Goal: Task Accomplishment & Management: Complete application form

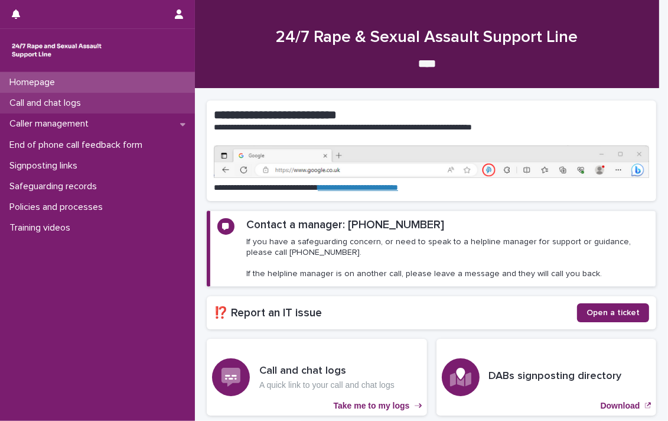
click at [51, 98] on p "Call and chat logs" at bounding box center [48, 102] width 86 height 11
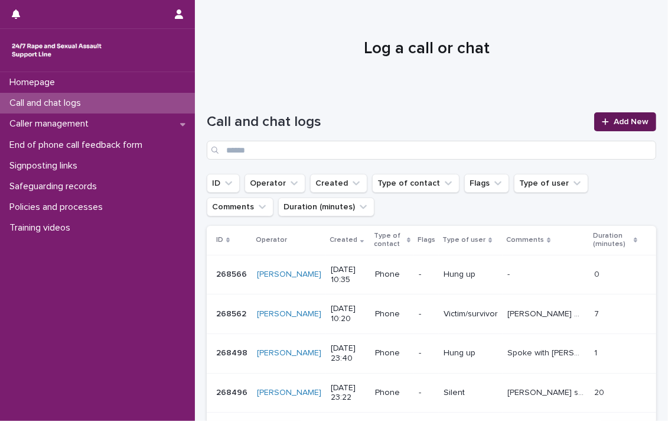
click at [614, 118] on span "Add New" at bounding box center [631, 122] width 35 height 8
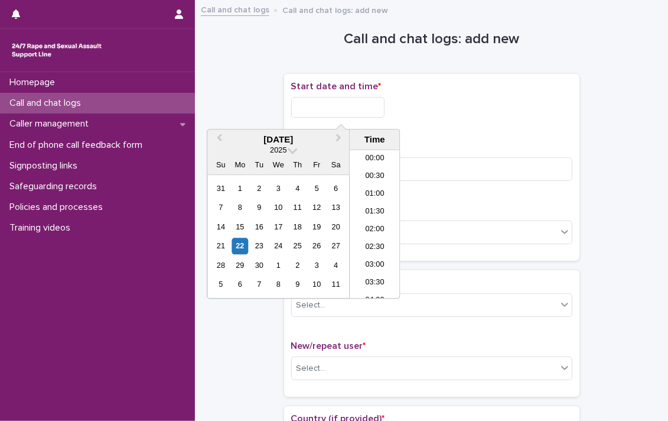
click at [315, 109] on input "text" at bounding box center [337, 107] width 93 height 21
click at [368, 200] on li "11:30" at bounding box center [375, 207] width 50 height 18
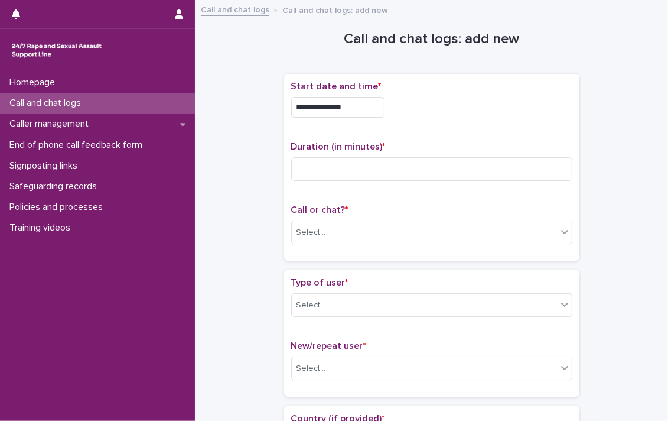
click at [364, 103] on input "**********" at bounding box center [337, 107] width 93 height 21
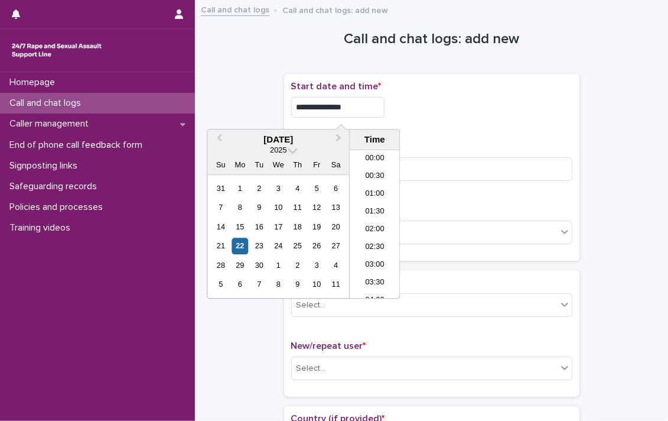
scroll to position [343, 0]
type input "**********"
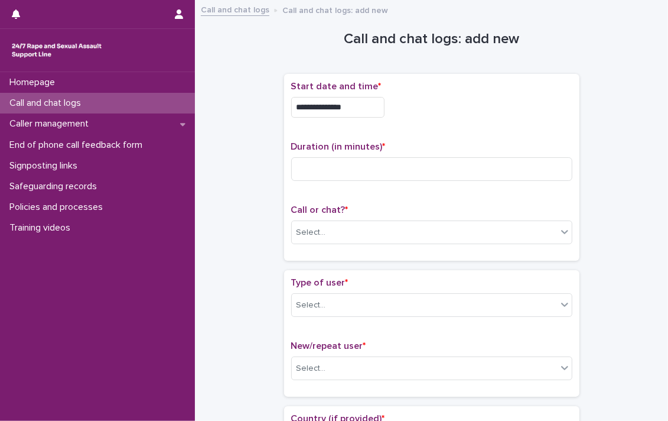
click at [439, 109] on div "**********" at bounding box center [431, 107] width 281 height 21
click at [318, 163] on input at bounding box center [431, 169] width 281 height 24
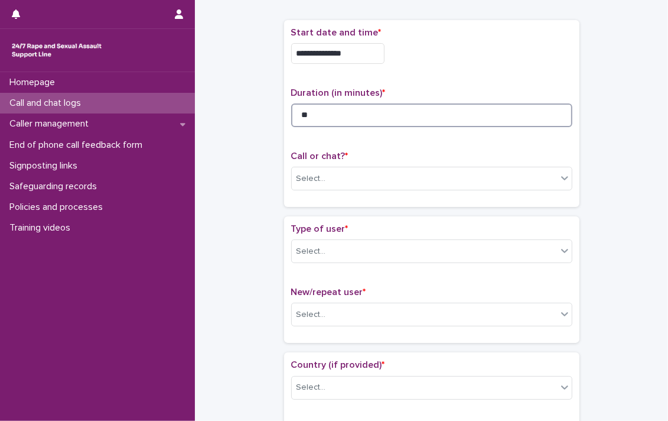
scroll to position [118, 0]
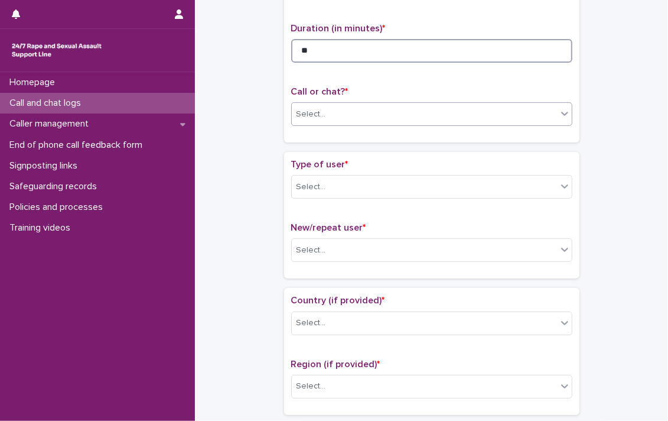
type input "**"
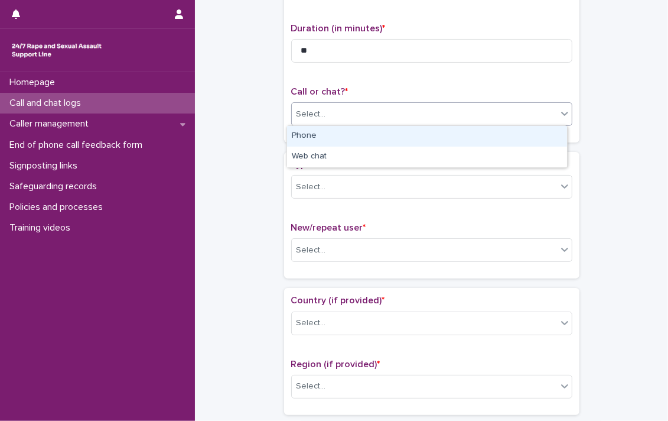
click at [563, 113] on icon at bounding box center [565, 113] width 12 height 12
click at [559, 115] on icon at bounding box center [565, 113] width 12 height 12
click at [334, 136] on div "Phone" at bounding box center [427, 136] width 280 height 21
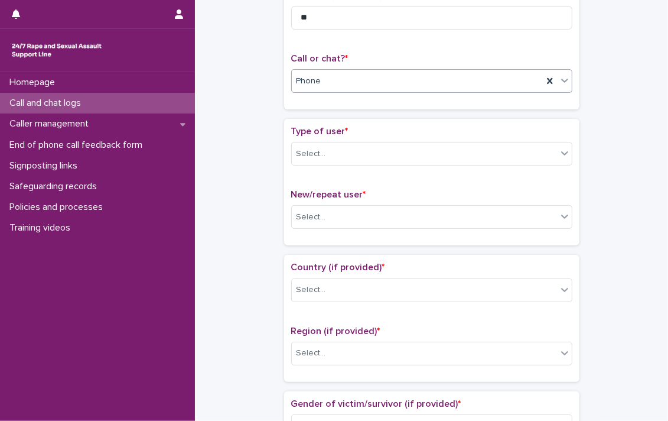
scroll to position [177, 0]
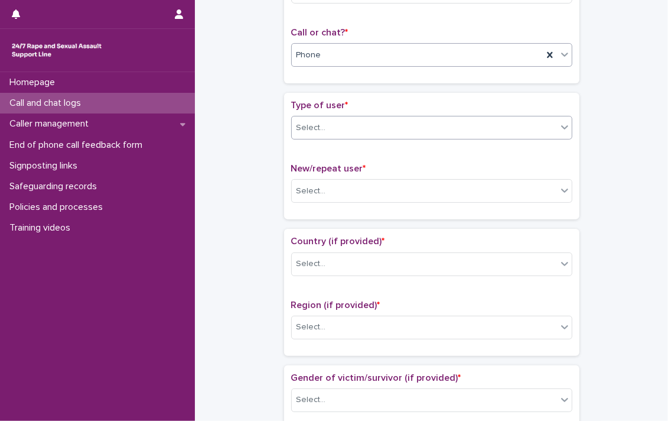
click at [561, 128] on icon at bounding box center [564, 127] width 7 height 4
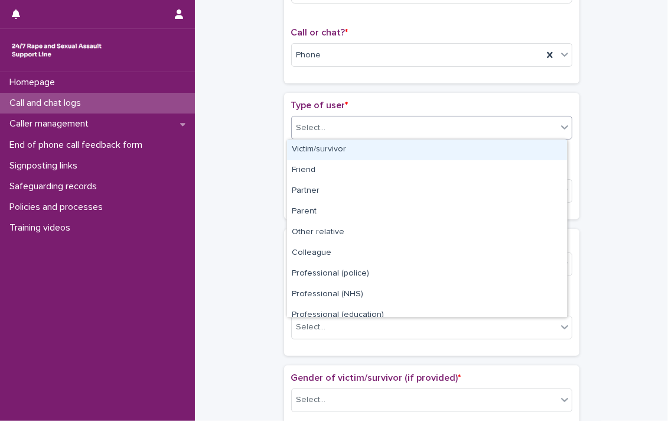
click at [344, 146] on div "Victim/survivor" at bounding box center [427, 149] width 280 height 21
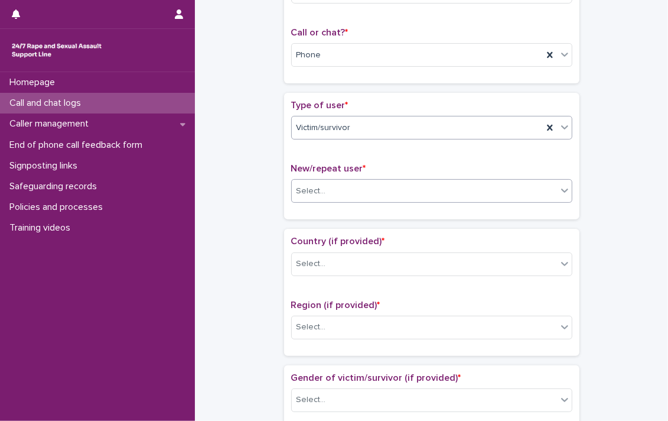
click at [561, 193] on icon at bounding box center [565, 190] width 12 height 12
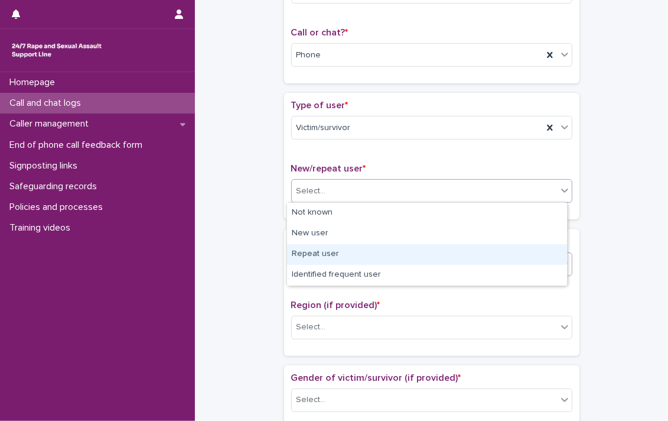
click at [318, 254] on div "Repeat user" at bounding box center [427, 254] width 280 height 21
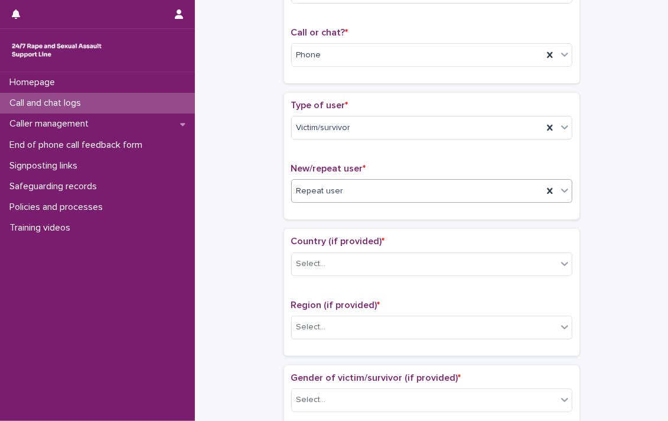
scroll to position [236, 0]
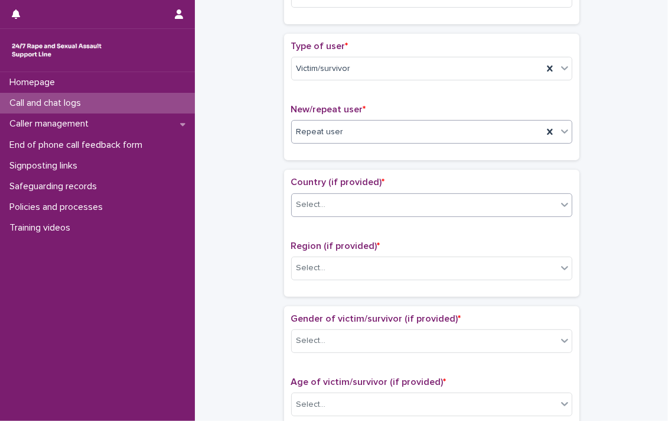
click at [565, 204] on icon at bounding box center [565, 204] width 12 height 12
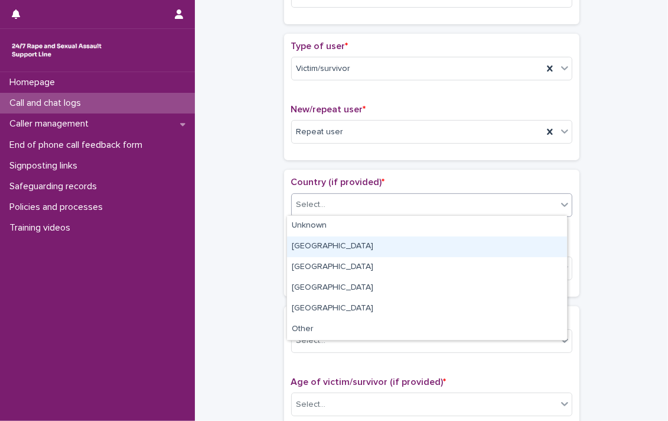
click at [357, 250] on div "England" at bounding box center [427, 246] width 280 height 21
click at [357, 250] on p "Region (if provided) *" at bounding box center [431, 245] width 281 height 11
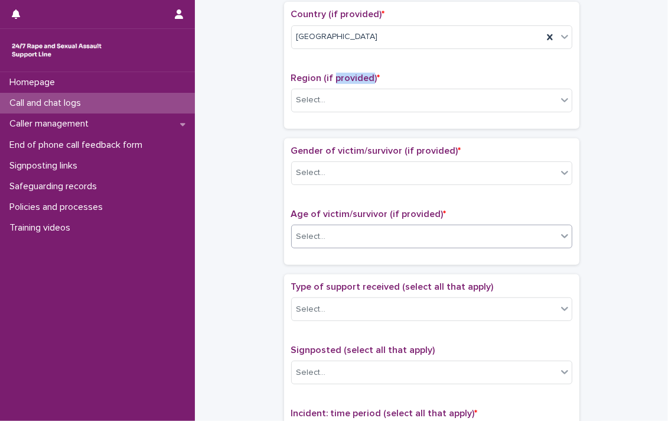
scroll to position [413, 0]
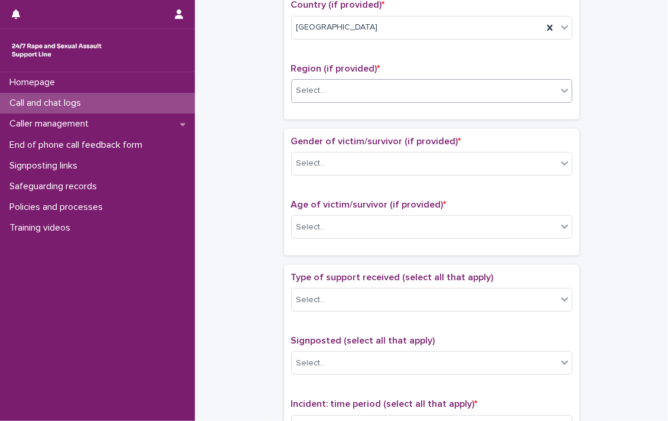
click at [559, 93] on icon at bounding box center [565, 90] width 12 height 12
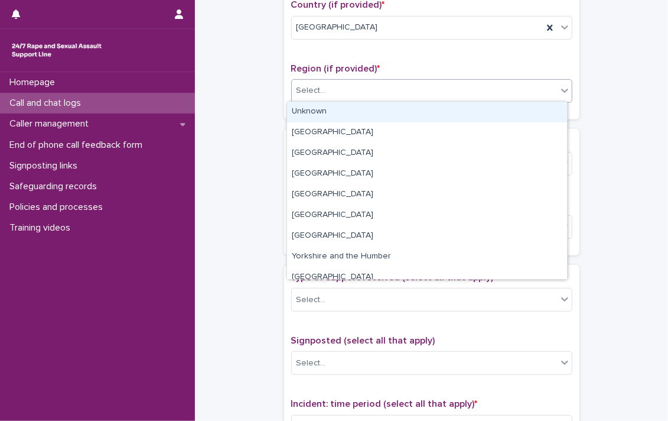
click at [296, 107] on div "Unknown" at bounding box center [427, 112] width 280 height 21
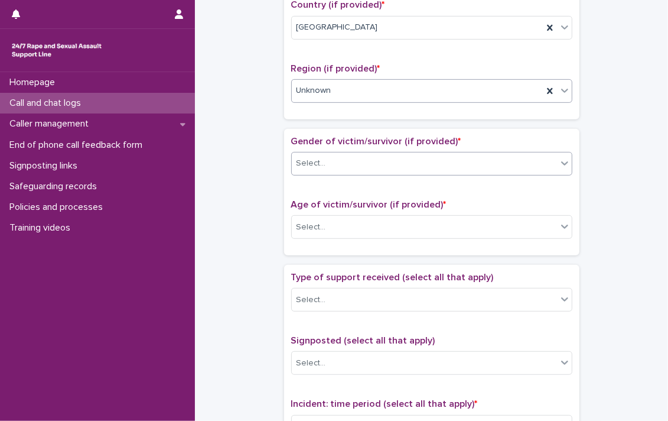
click at [562, 161] on icon at bounding box center [564, 163] width 7 height 4
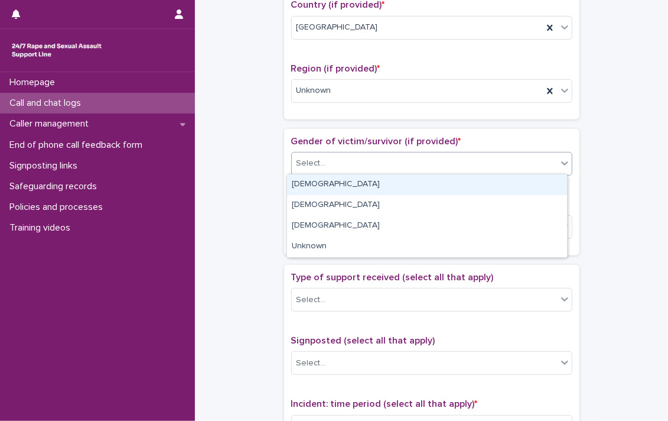
click at [308, 184] on div "Female" at bounding box center [427, 184] width 280 height 21
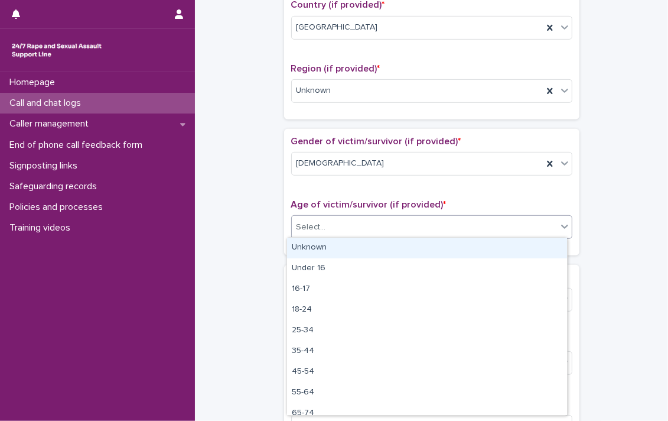
click at [566, 231] on div at bounding box center [565, 226] width 14 height 21
click at [348, 249] on div "Unknown" at bounding box center [427, 247] width 280 height 21
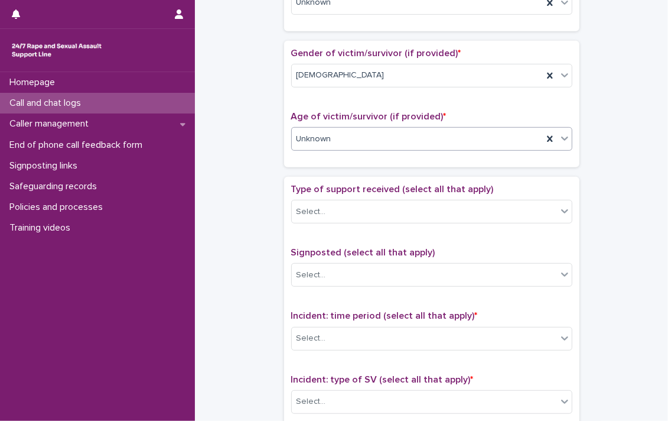
scroll to position [532, 0]
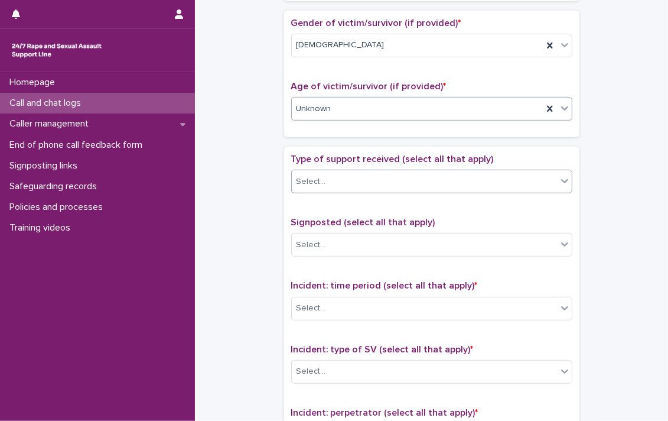
click at [561, 180] on icon at bounding box center [564, 181] width 7 height 4
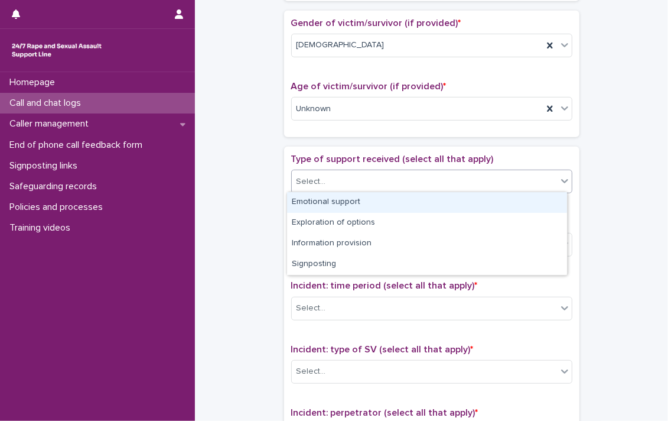
click at [329, 205] on div "Emotional support" at bounding box center [427, 202] width 280 height 21
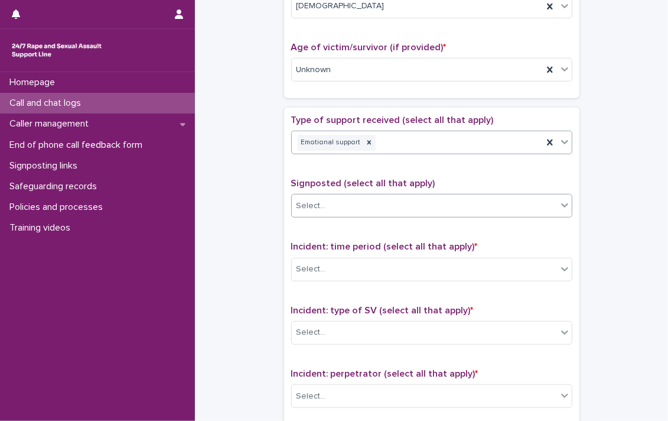
scroll to position [650, 0]
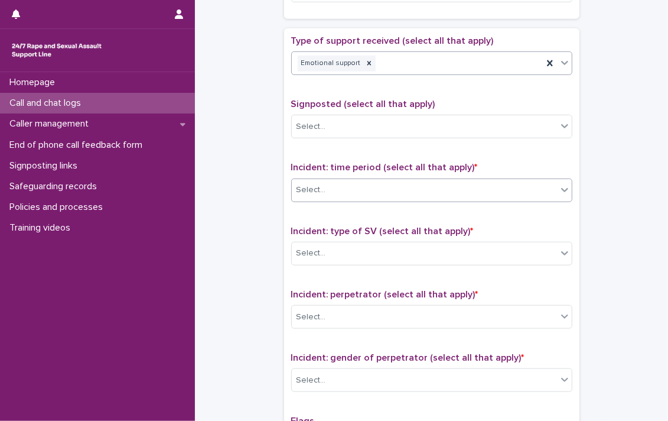
click at [560, 188] on icon at bounding box center [565, 190] width 12 height 12
click at [560, 190] on icon at bounding box center [565, 190] width 12 height 12
click at [559, 191] on icon at bounding box center [565, 190] width 12 height 12
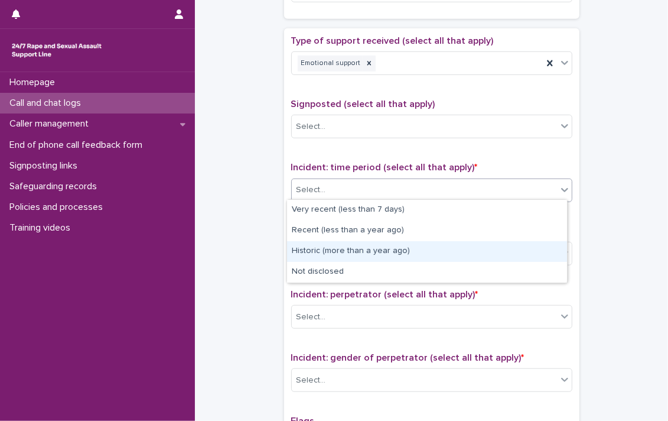
click at [389, 248] on div "Historic (more than a year ago)" at bounding box center [427, 251] width 280 height 21
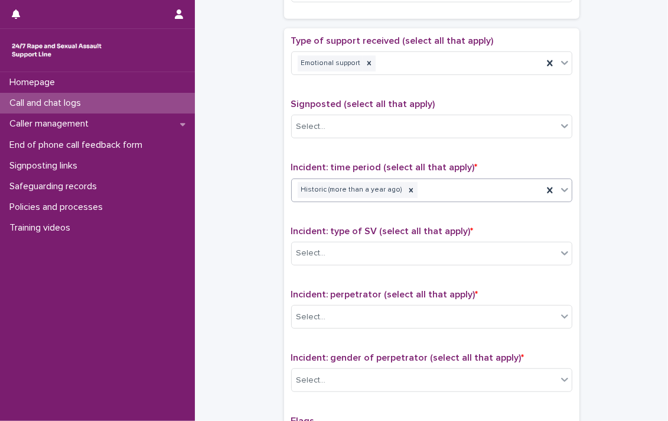
scroll to position [709, 0]
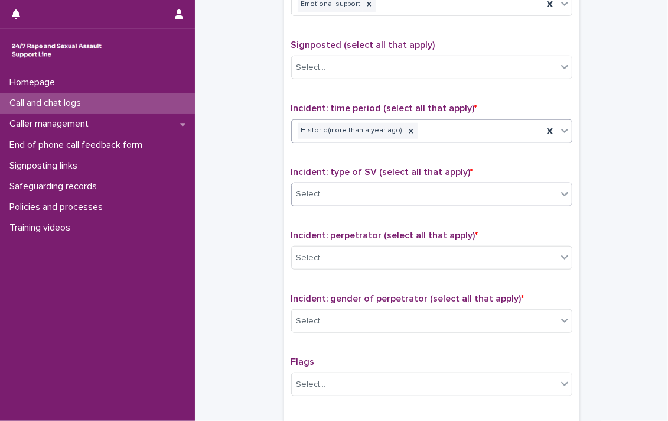
click at [560, 188] on icon at bounding box center [565, 194] width 12 height 12
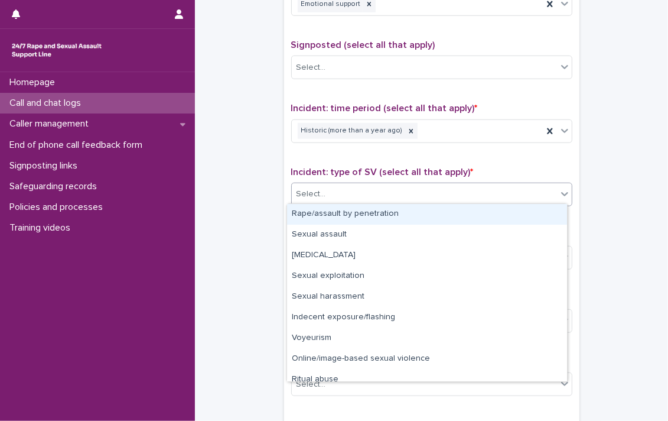
click at [560, 188] on icon at bounding box center [565, 194] width 12 height 12
click at [561, 192] on icon at bounding box center [564, 194] width 7 height 4
click at [314, 212] on div "Rape/assault by penetration" at bounding box center [427, 214] width 280 height 21
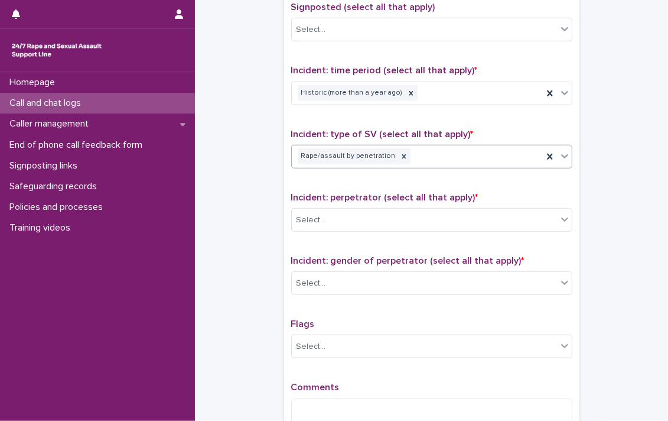
scroll to position [768, 0]
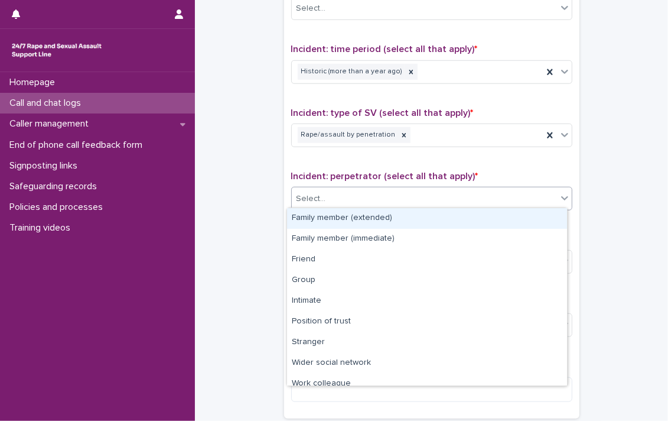
click at [562, 192] on icon at bounding box center [565, 198] width 12 height 12
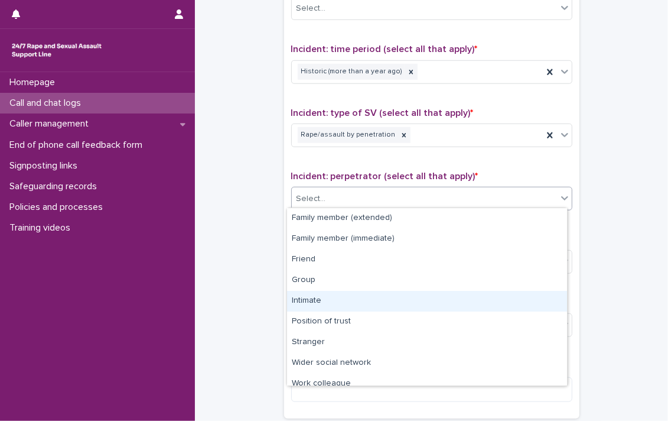
click at [313, 302] on div "Intimate" at bounding box center [427, 301] width 280 height 21
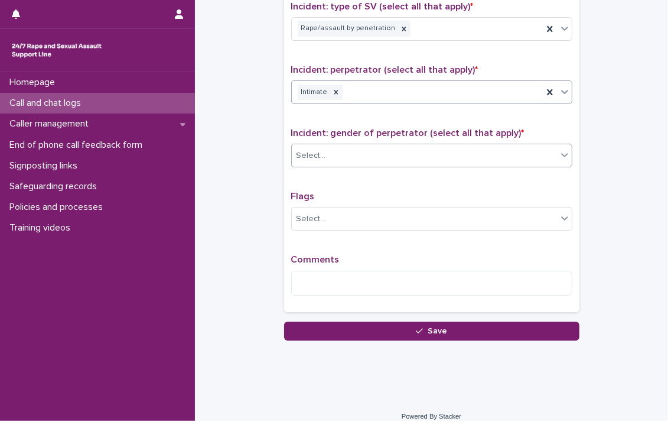
scroll to position [883, 0]
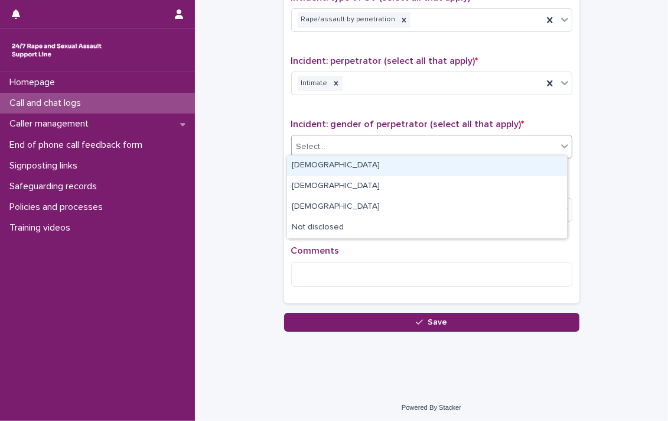
click at [561, 144] on icon at bounding box center [564, 146] width 7 height 4
click at [413, 161] on div "Male" at bounding box center [427, 165] width 280 height 21
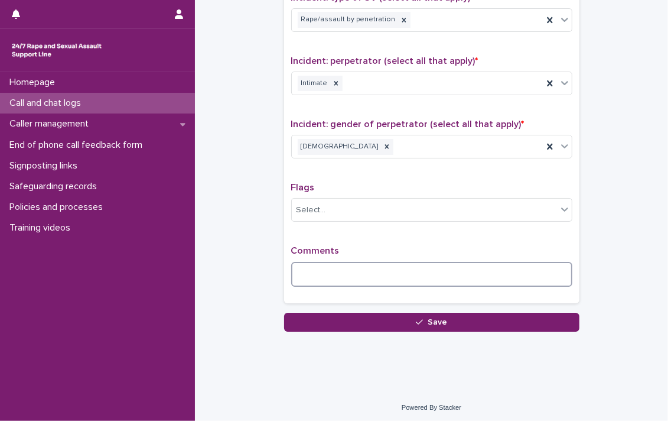
click at [324, 264] on textarea at bounding box center [431, 274] width 281 height 25
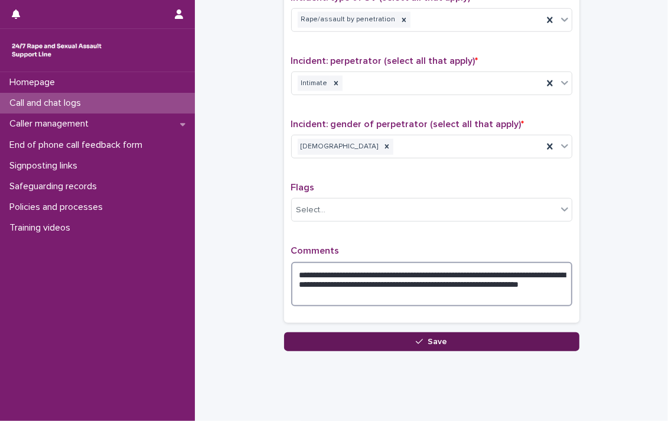
type textarea "**********"
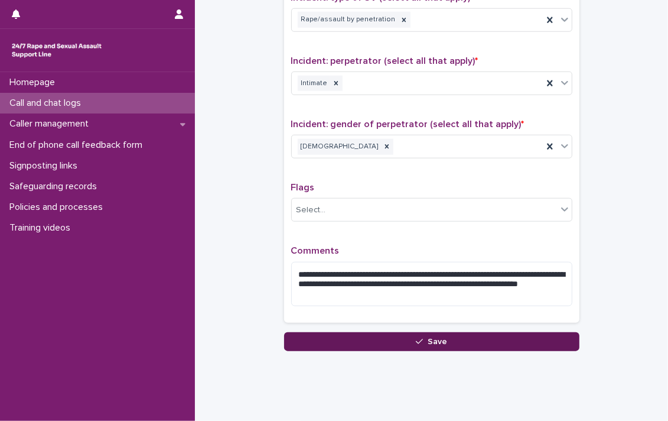
click at [435, 337] on span "Save" at bounding box center [437, 341] width 19 height 8
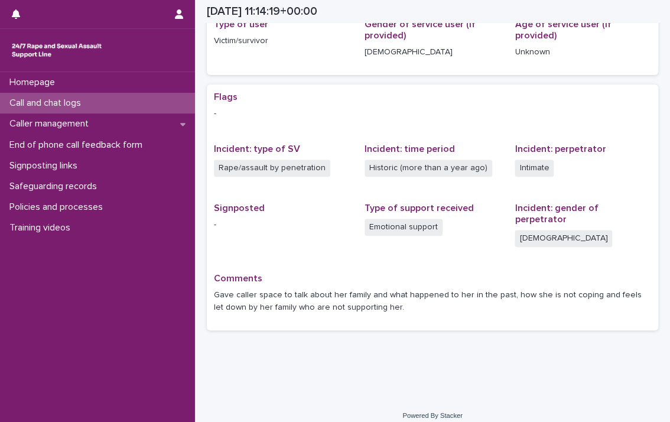
scroll to position [171, 0]
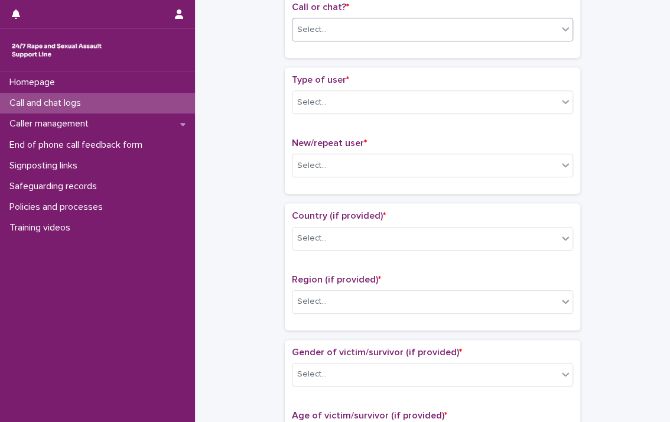
scroll to position [53, 0]
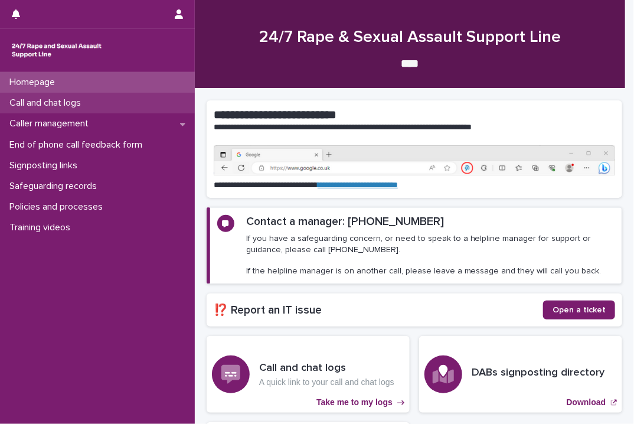
click at [45, 98] on p "Call and chat logs" at bounding box center [48, 102] width 86 height 11
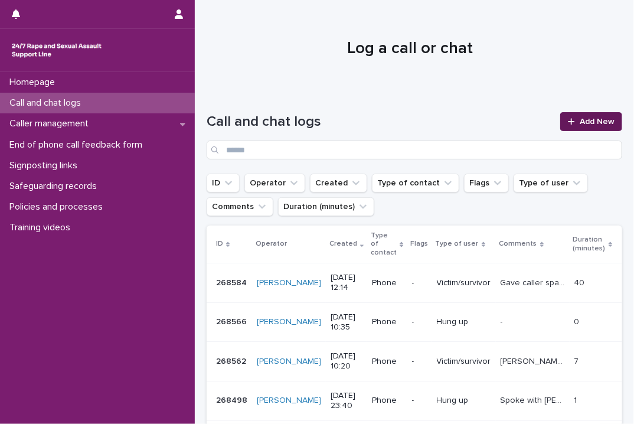
click at [580, 120] on span "Add New" at bounding box center [597, 122] width 35 height 8
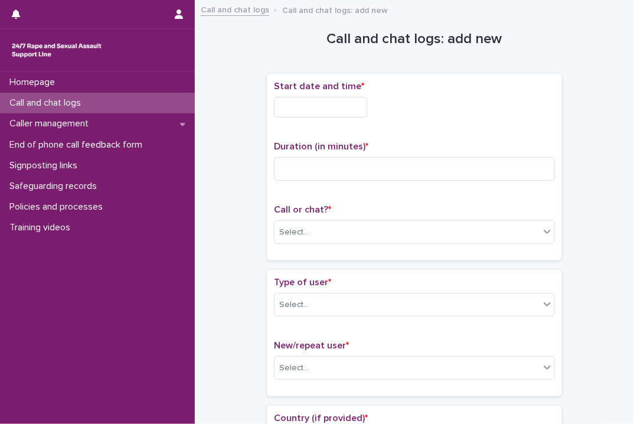
click at [308, 107] on input "text" at bounding box center [320, 107] width 93 height 21
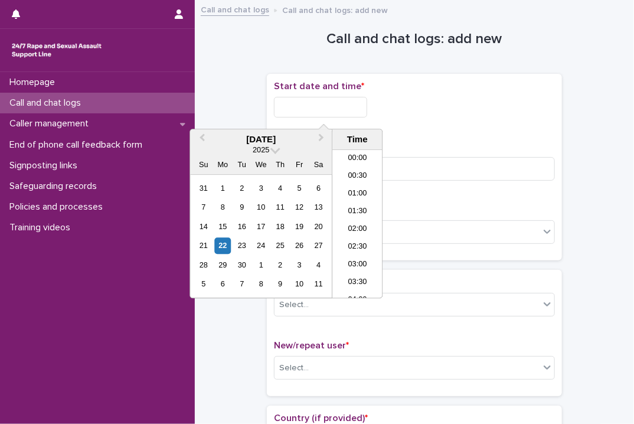
scroll to position [378, 0]
click at [353, 200] on li "12:00" at bounding box center [358, 207] width 50 height 18
click at [357, 107] on input "**********" at bounding box center [320, 107] width 93 height 21
type input "**********"
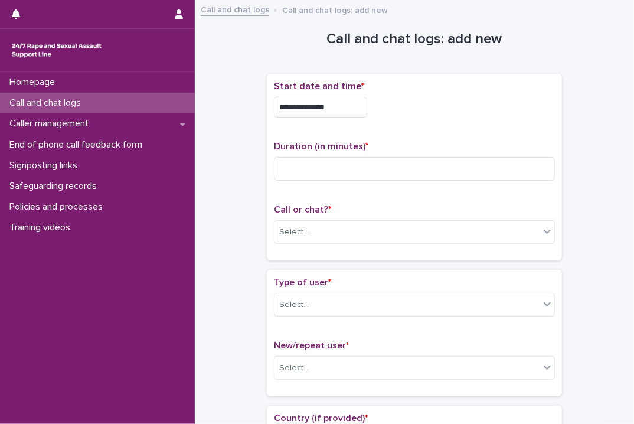
click at [403, 115] on div "**********" at bounding box center [414, 107] width 281 height 21
click at [332, 171] on input at bounding box center [414, 169] width 281 height 24
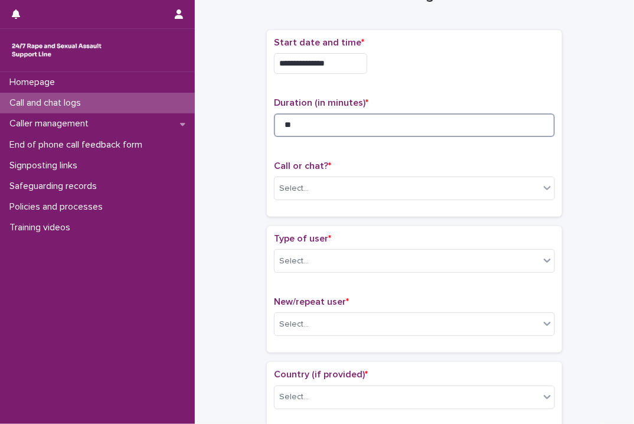
scroll to position [118, 0]
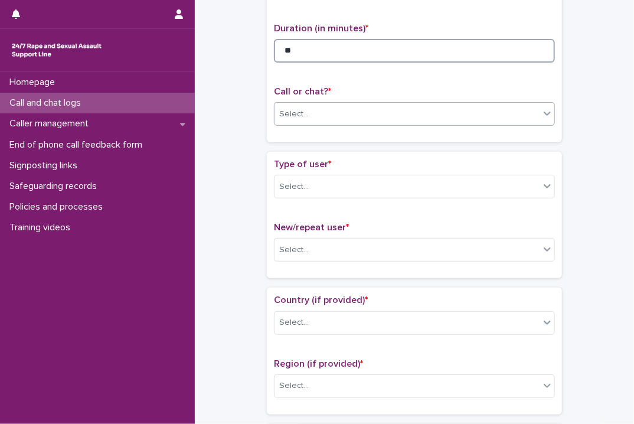
type input "**"
click at [546, 112] on icon at bounding box center [548, 113] width 12 height 12
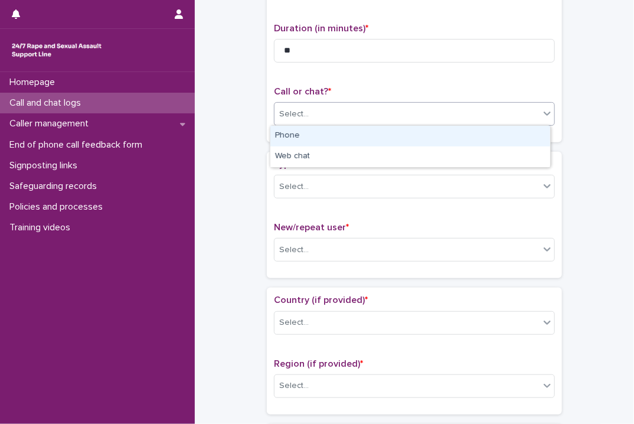
click at [324, 136] on div "Phone" at bounding box center [410, 136] width 280 height 21
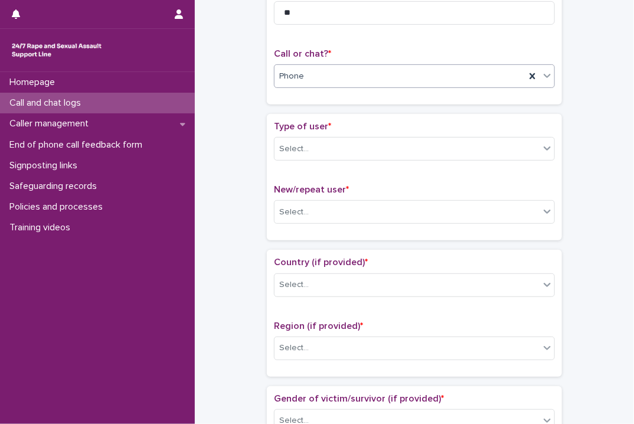
scroll to position [177, 0]
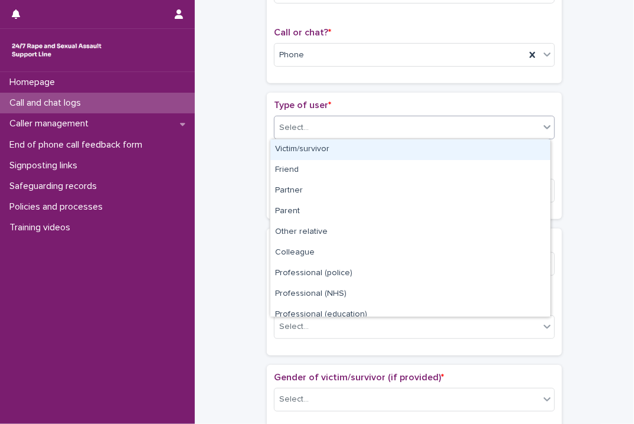
click at [544, 128] on icon at bounding box center [547, 127] width 7 height 4
click at [372, 149] on div "Victim/survivor" at bounding box center [410, 149] width 280 height 21
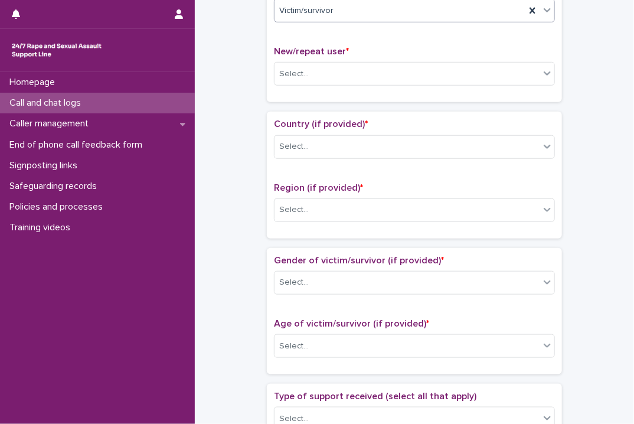
scroll to position [295, 0]
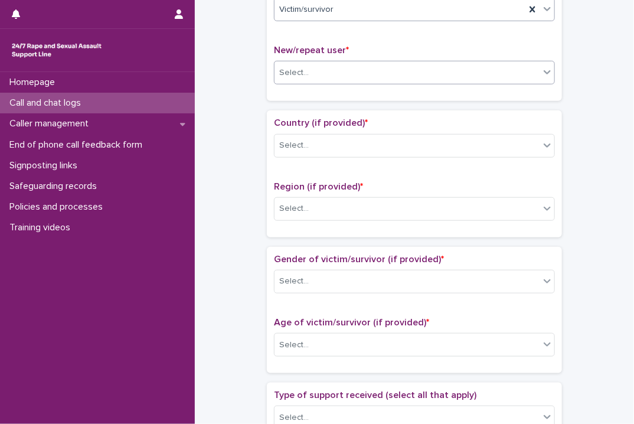
click at [543, 74] on icon at bounding box center [548, 72] width 12 height 12
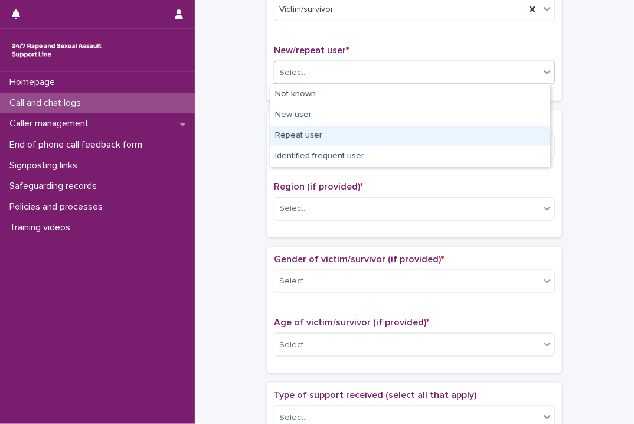
click at [301, 133] on div "Repeat user" at bounding box center [410, 136] width 280 height 21
drag, startPoint x: 301, startPoint y: 124, endPoint x: 309, endPoint y: 132, distance: 11.3
click at [301, 134] on div "Select..." at bounding box center [414, 146] width 281 height 24
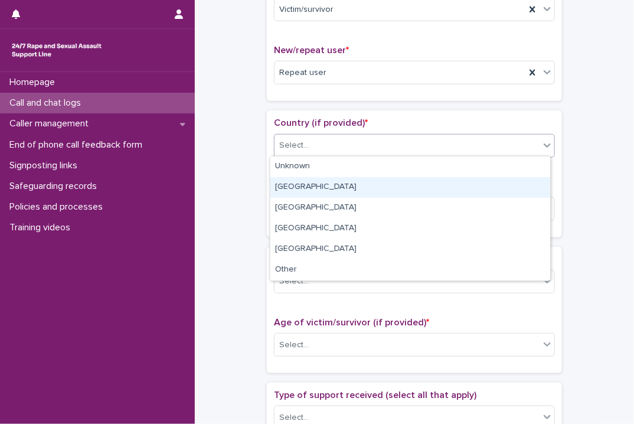
drag, startPoint x: 275, startPoint y: 185, endPoint x: 379, endPoint y: 167, distance: 105.0
click at [275, 185] on div "England" at bounding box center [410, 187] width 280 height 21
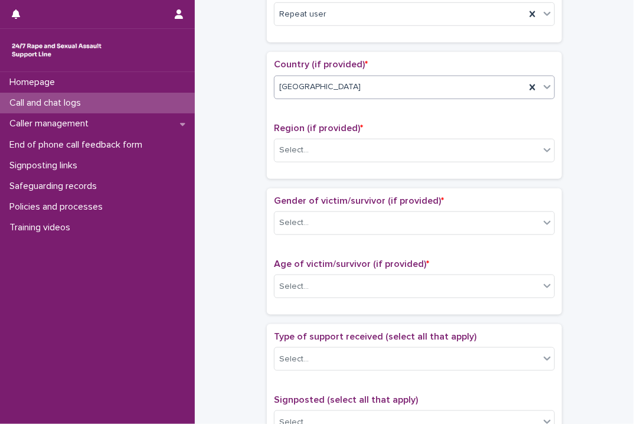
scroll to position [354, 0]
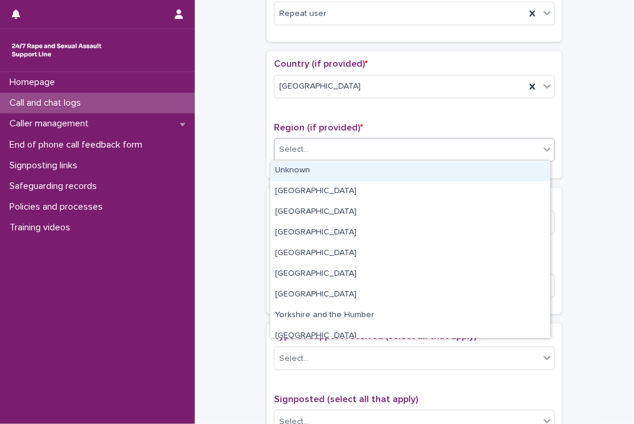
click at [545, 150] on icon at bounding box center [548, 150] width 12 height 12
click at [336, 170] on div "Unknown" at bounding box center [410, 171] width 280 height 21
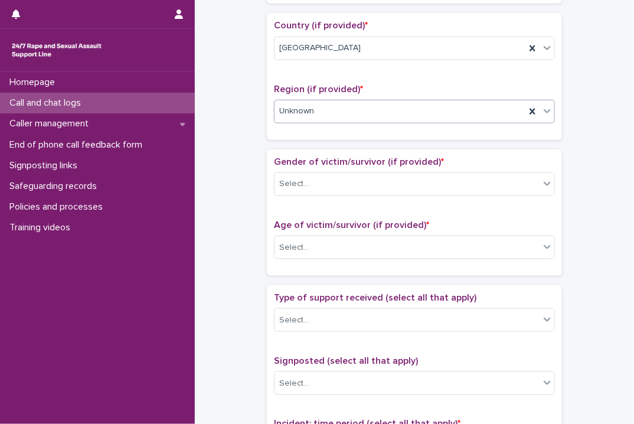
scroll to position [413, 0]
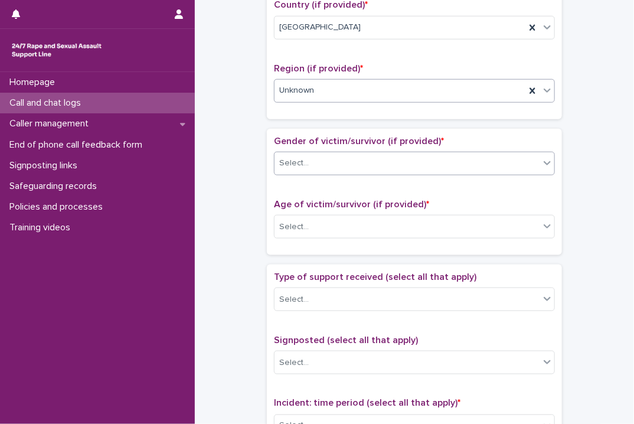
click at [547, 167] on div at bounding box center [547, 162] width 14 height 21
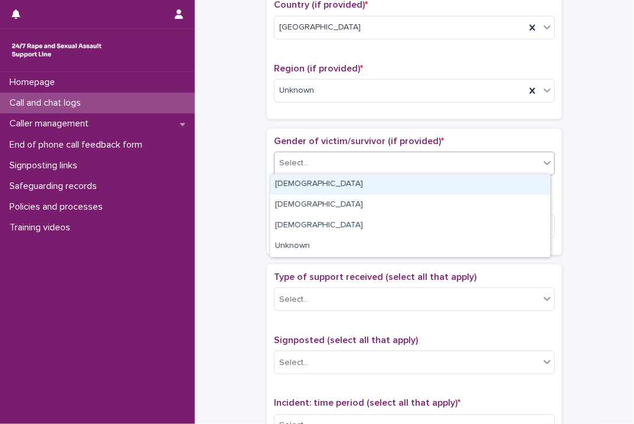
drag, startPoint x: 449, startPoint y: 193, endPoint x: 340, endPoint y: 188, distance: 110.0
click at [340, 188] on div "Female" at bounding box center [410, 184] width 280 height 21
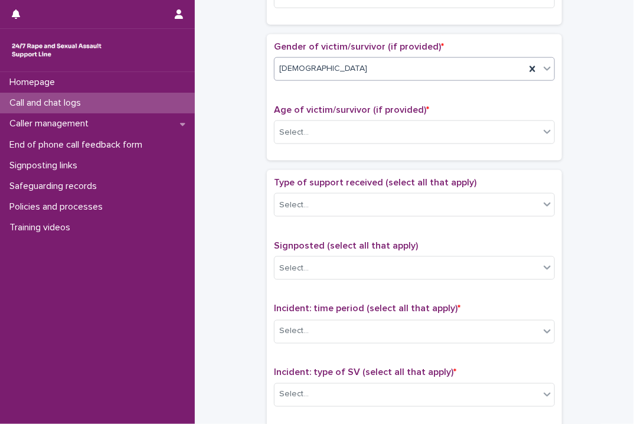
scroll to position [532, 0]
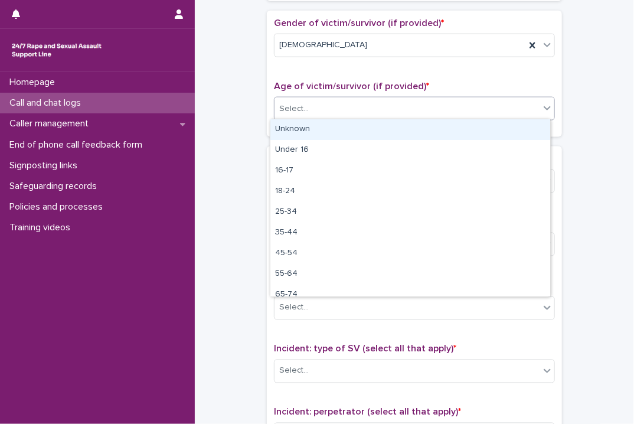
click at [544, 110] on icon at bounding box center [548, 108] width 12 height 12
drag, startPoint x: 332, startPoint y: 128, endPoint x: 338, endPoint y: 127, distance: 5.9
click at [333, 128] on div "Unknown" at bounding box center [410, 129] width 280 height 21
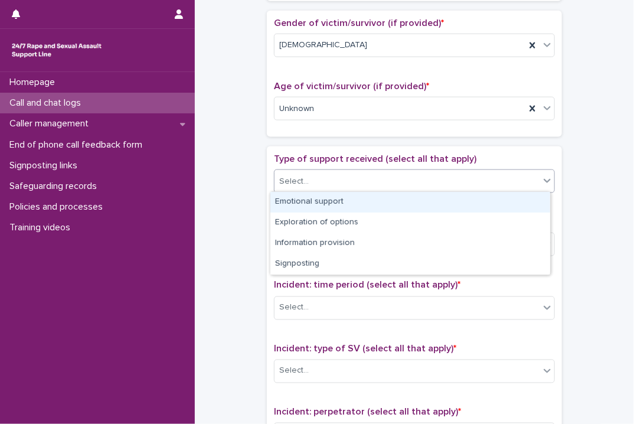
click at [547, 178] on icon at bounding box center [548, 181] width 12 height 12
click at [468, 199] on div "Emotional support" at bounding box center [410, 202] width 280 height 21
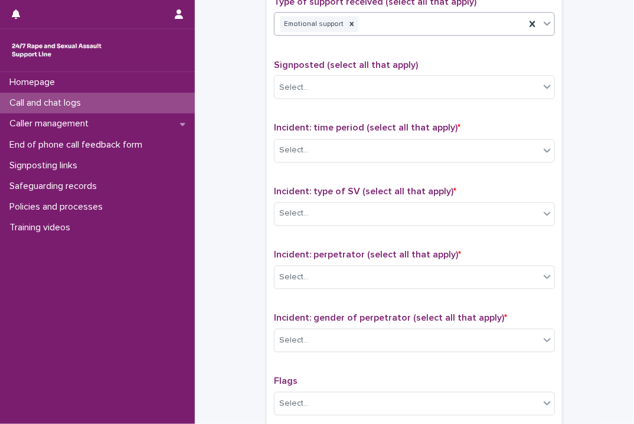
scroll to position [709, 0]
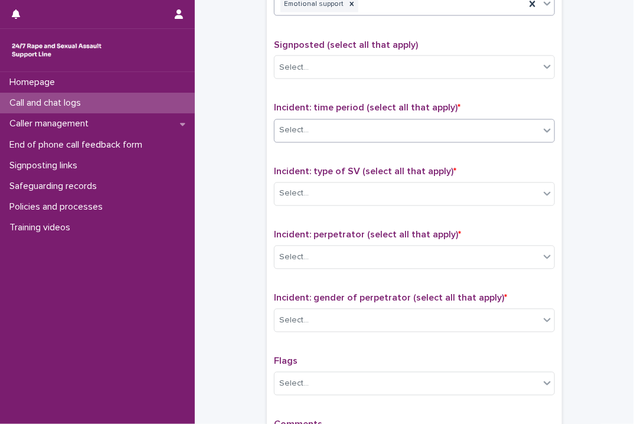
click at [544, 126] on icon at bounding box center [548, 131] width 12 height 12
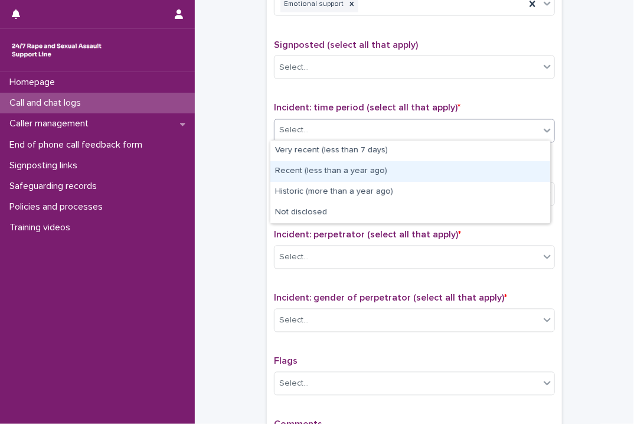
click at [332, 171] on div "Recent (less than a year ago)" at bounding box center [410, 171] width 280 height 21
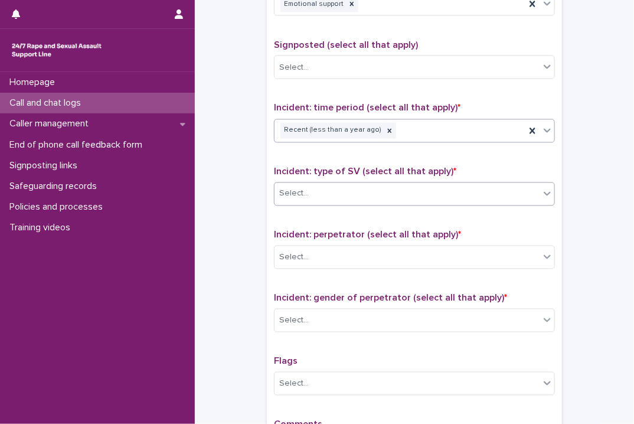
click at [546, 195] on icon at bounding box center [548, 194] width 12 height 12
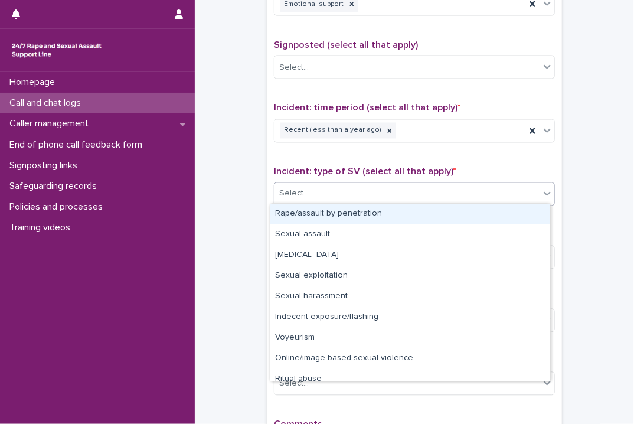
click at [481, 214] on div "Rape/assault by penetration" at bounding box center [410, 214] width 280 height 21
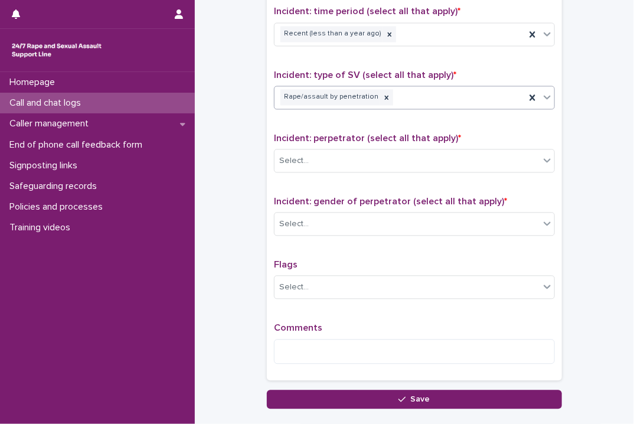
scroll to position [827, 0]
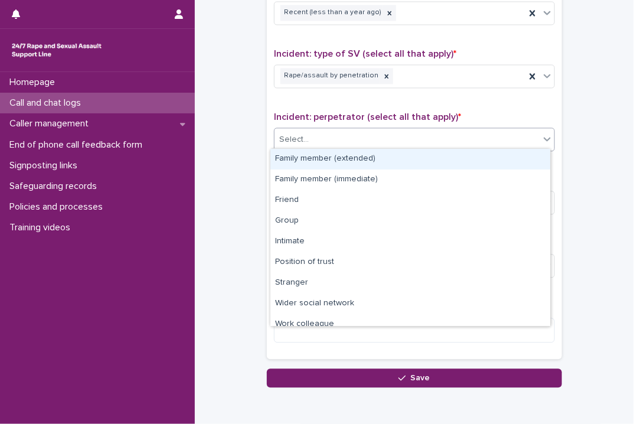
click at [542, 138] on icon at bounding box center [548, 139] width 12 height 12
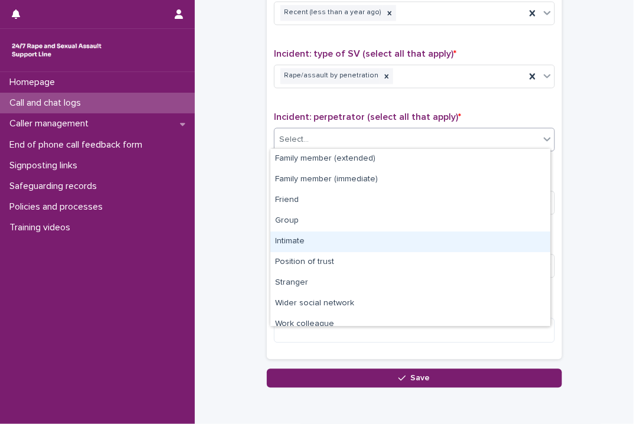
scroll to position [50, 0]
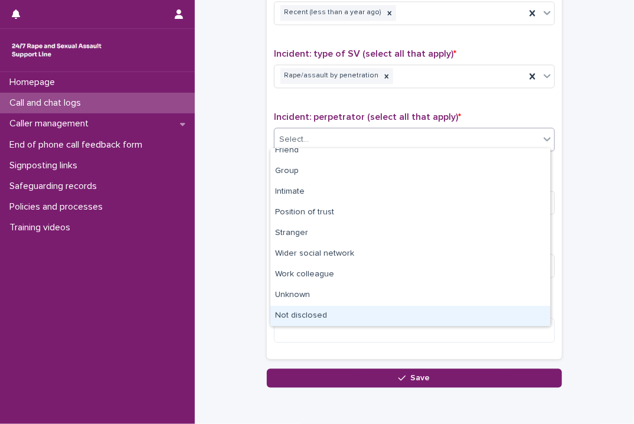
click at [320, 317] on div "Not disclosed" at bounding box center [410, 316] width 280 height 21
click at [320, 318] on textarea at bounding box center [414, 330] width 281 height 25
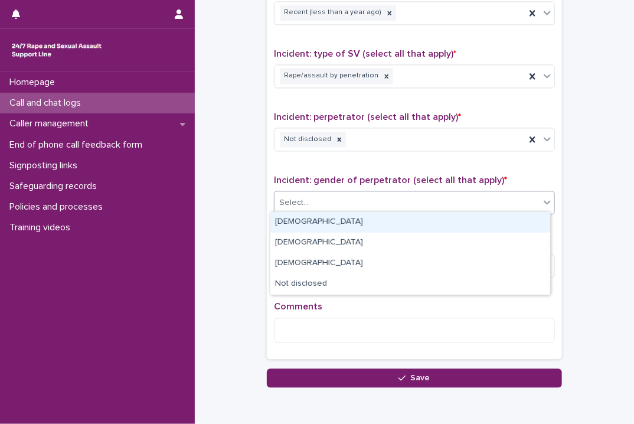
click at [546, 204] on icon at bounding box center [548, 202] width 12 height 12
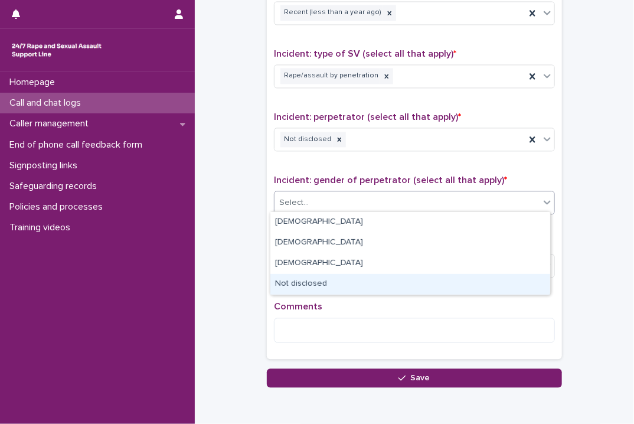
click at [340, 280] on div "Not disclosed" at bounding box center [410, 284] width 280 height 21
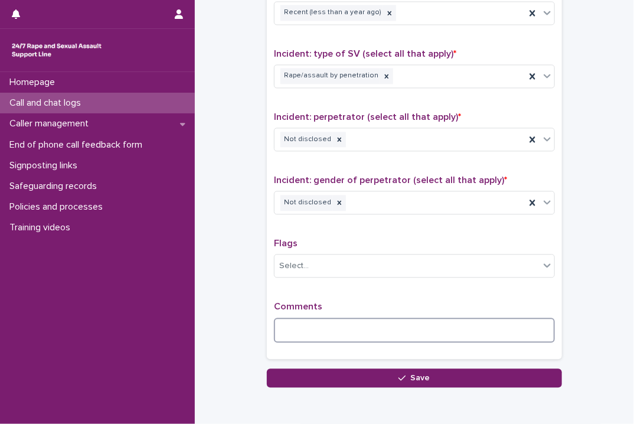
click at [300, 328] on textarea at bounding box center [414, 330] width 281 height 25
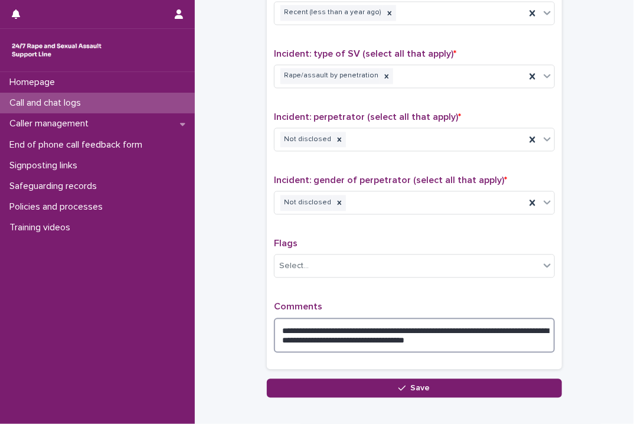
click at [521, 340] on textarea "**********" at bounding box center [414, 335] width 281 height 35
click at [364, 334] on textarea "**********" at bounding box center [414, 335] width 281 height 35
click at [532, 336] on textarea "**********" at bounding box center [414, 335] width 281 height 35
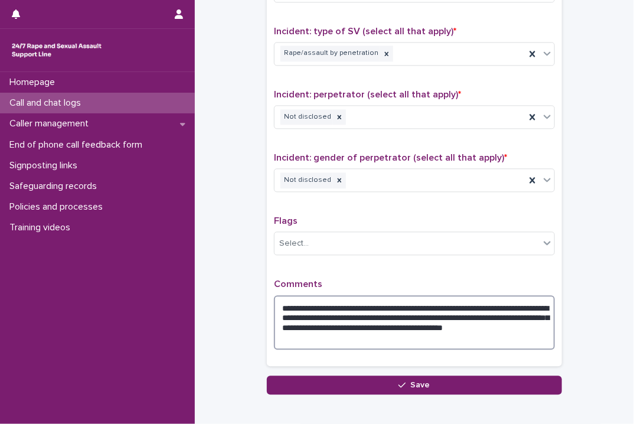
scroll to position [908, 0]
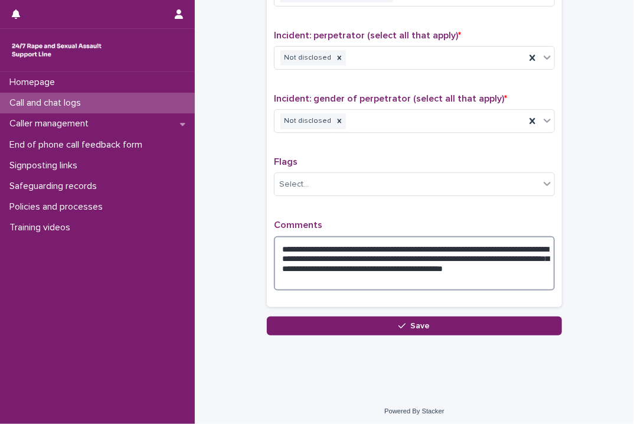
click at [436, 256] on textarea "**********" at bounding box center [414, 263] width 281 height 55
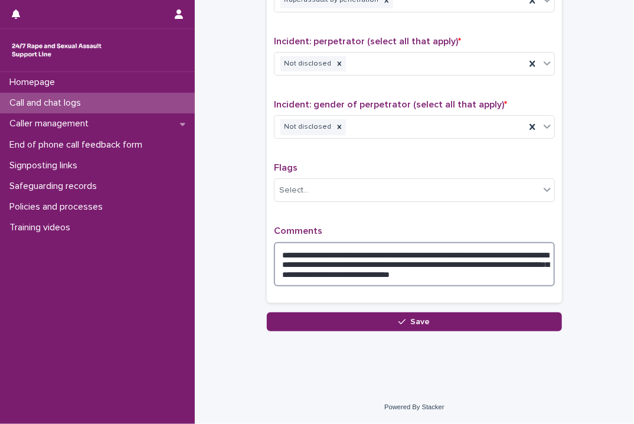
scroll to position [898, 0]
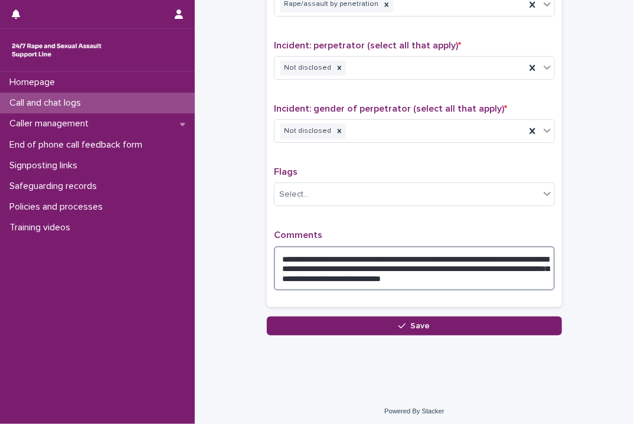
click at [545, 273] on textarea "**********" at bounding box center [414, 268] width 281 height 45
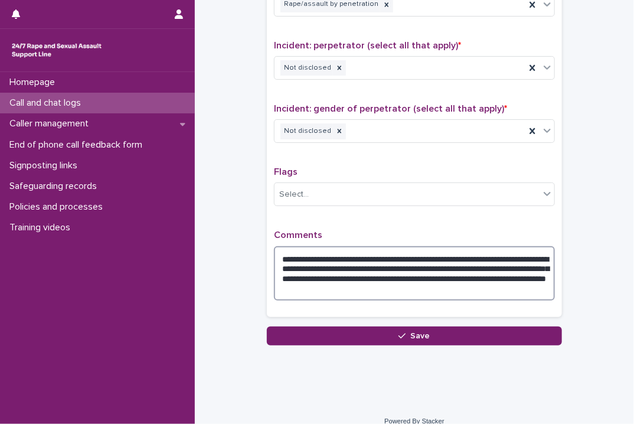
scroll to position [908, 0]
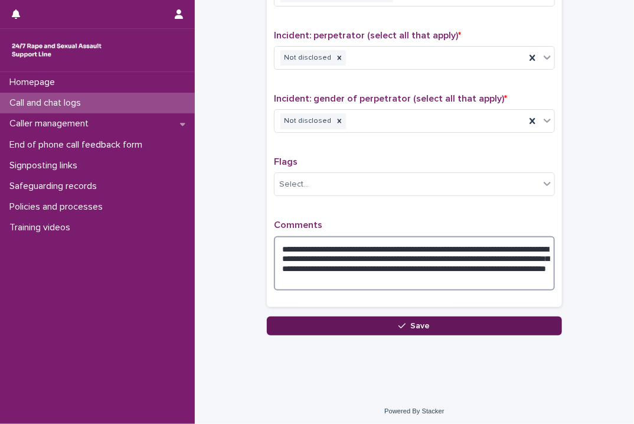
type textarea "**********"
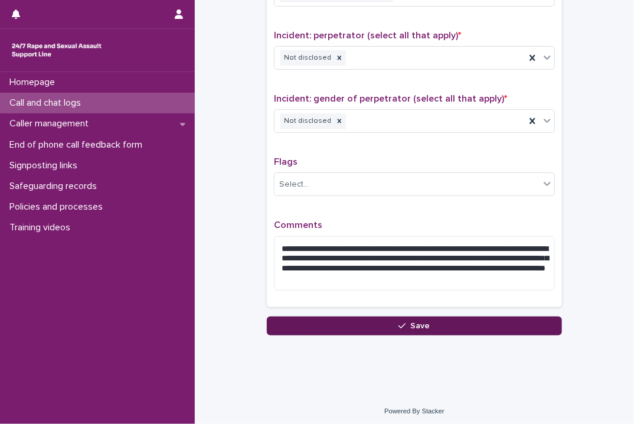
click at [413, 322] on span "Save" at bounding box center [420, 326] width 19 height 8
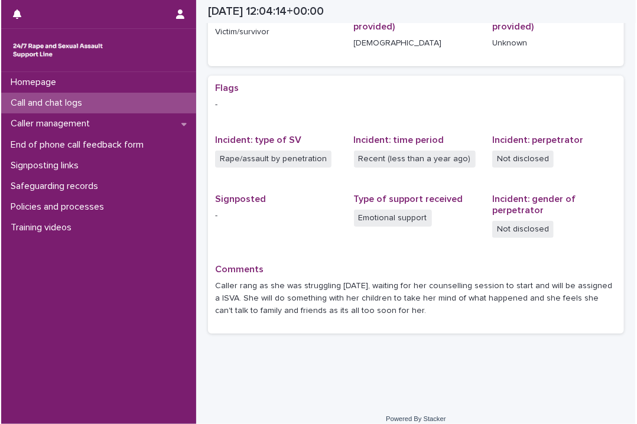
scroll to position [191, 0]
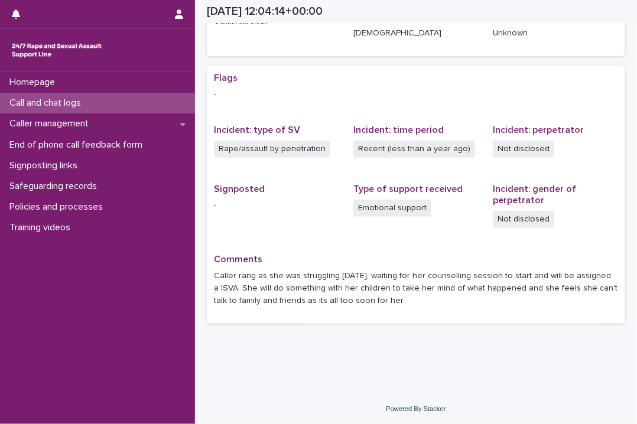
click at [198, 273] on div "Loading... Saving… Loading... Saving… 2025-09-22 12:04:14+00:00 22/9/2025 13:04…" at bounding box center [416, 104] width 442 height 576
click at [45, 124] on p "Caller management" at bounding box center [51, 123] width 93 height 11
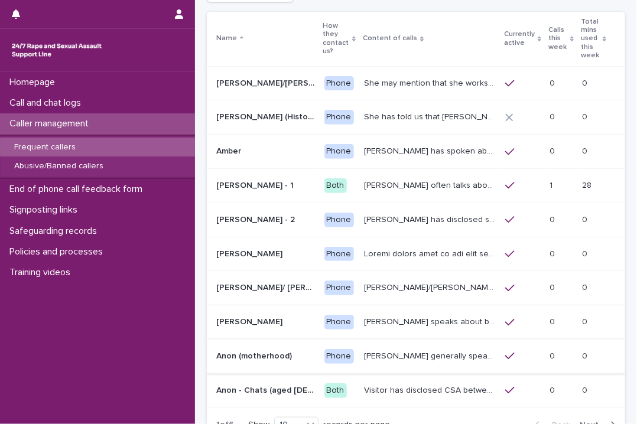
scroll to position [177, 0]
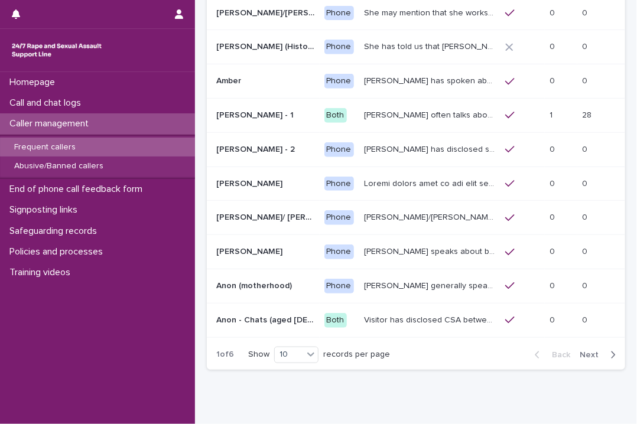
click at [55, 145] on p "Frequent callers" at bounding box center [45, 147] width 80 height 10
click at [581, 351] on span "Next" at bounding box center [592, 355] width 26 height 8
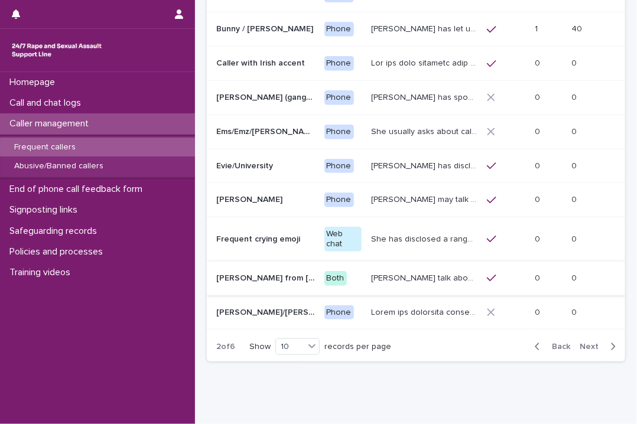
scroll to position [206, 0]
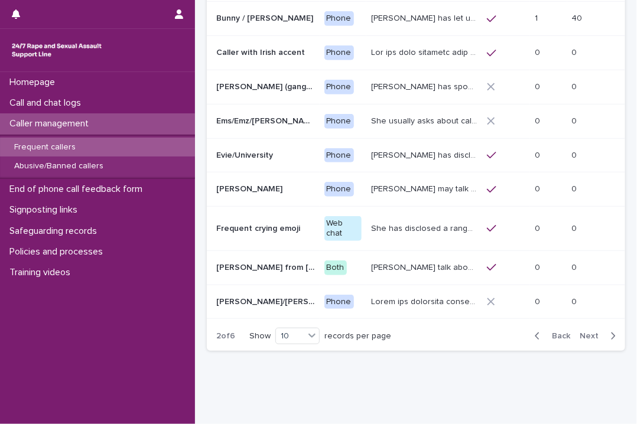
click at [582, 332] on span "Next" at bounding box center [592, 336] width 26 height 8
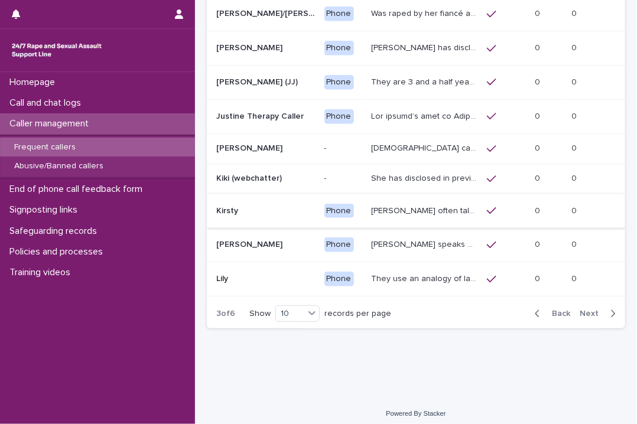
scroll to position [92, 0]
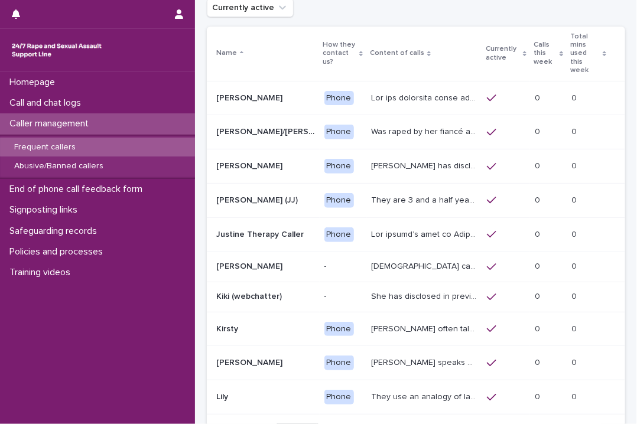
click at [387, 194] on p "They are 3 and a half years old, and presents as this age, talking about dogs, …" at bounding box center [425, 199] width 109 height 12
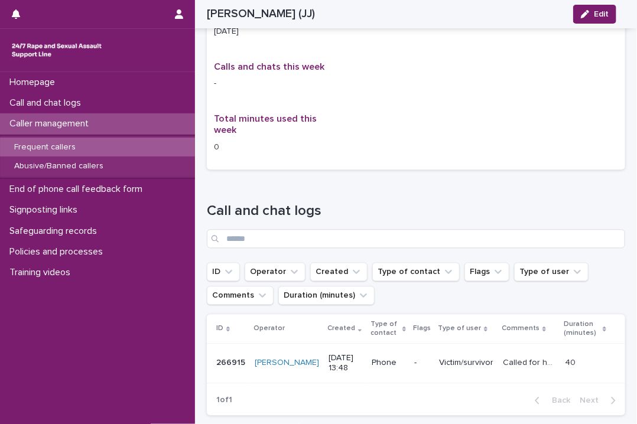
scroll to position [827, 0]
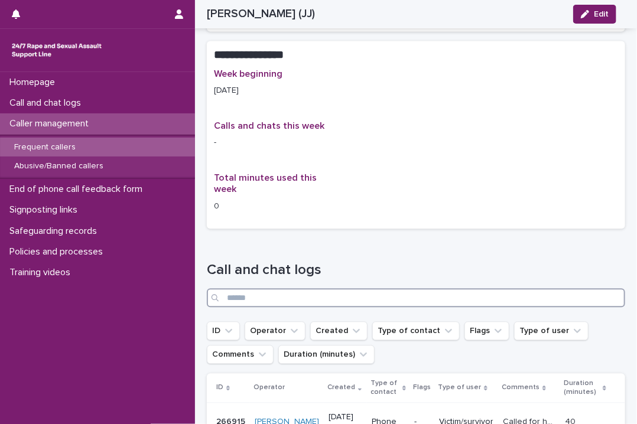
click at [326, 288] on input "Search" at bounding box center [416, 297] width 418 height 19
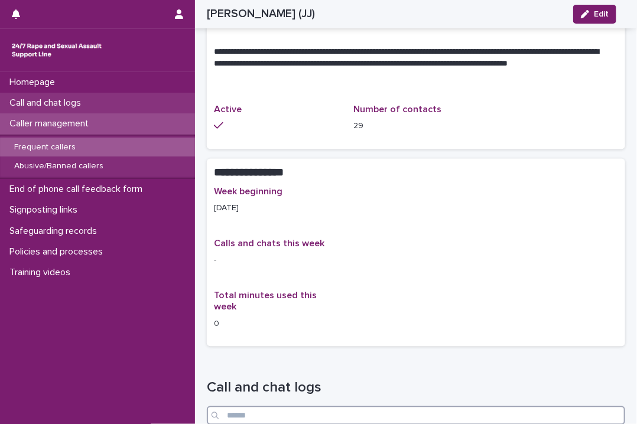
scroll to position [709, 0]
click at [47, 99] on p "Call and chat logs" at bounding box center [48, 102] width 86 height 11
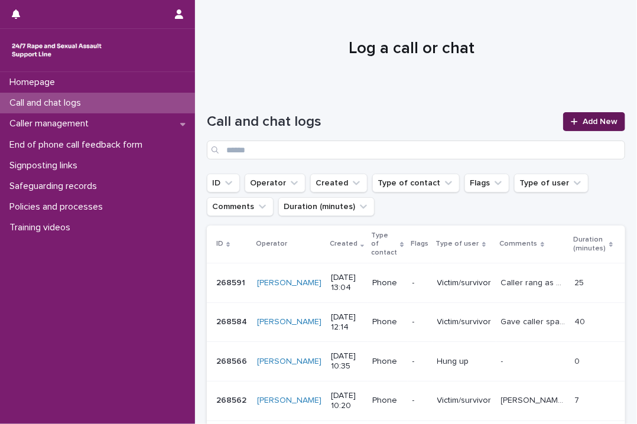
click at [587, 114] on link "Add New" at bounding box center [594, 121] width 62 height 19
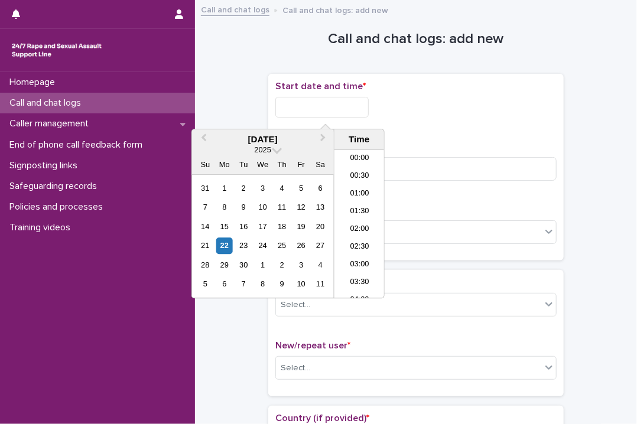
click at [299, 103] on input "text" at bounding box center [321, 107] width 93 height 21
click at [364, 217] on li "13:00" at bounding box center [359, 225] width 50 height 18
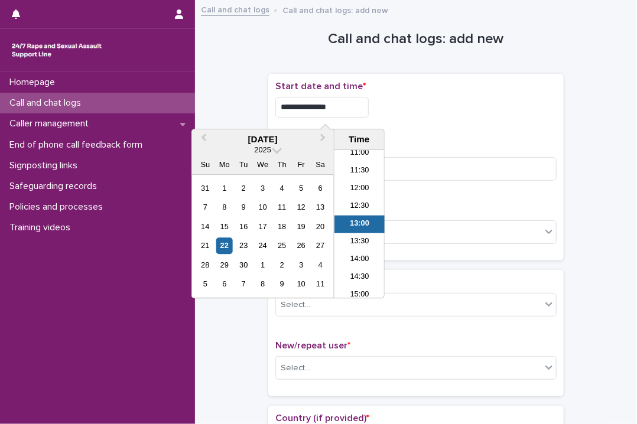
click at [363, 112] on input "**********" at bounding box center [321, 107] width 93 height 21
type input "**********"
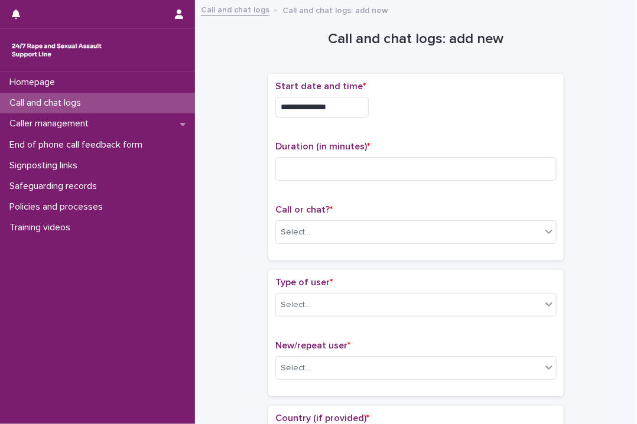
click at [426, 112] on div "**********" at bounding box center [415, 107] width 281 height 21
click at [295, 173] on input at bounding box center [415, 169] width 281 height 24
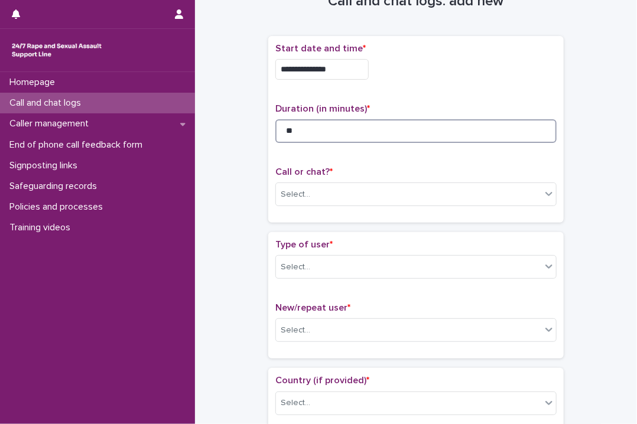
scroll to position [59, 0]
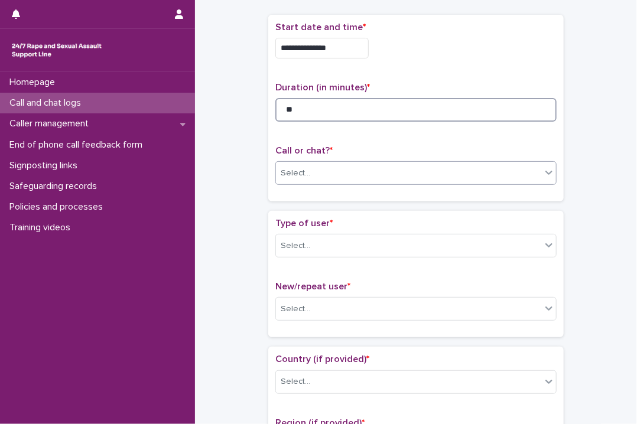
type input "**"
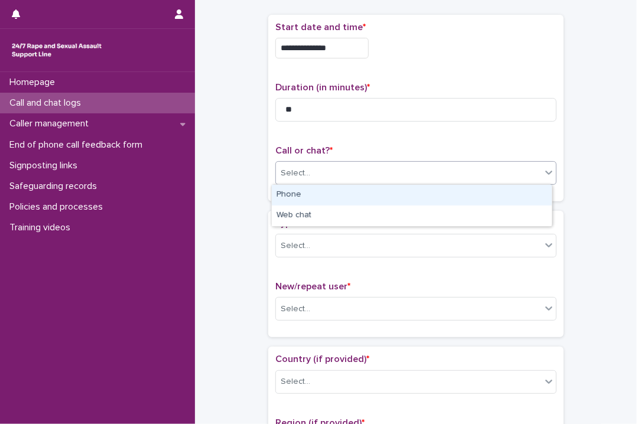
click at [543, 174] on icon at bounding box center [549, 173] width 12 height 12
click at [397, 197] on div "Phone" at bounding box center [412, 195] width 280 height 21
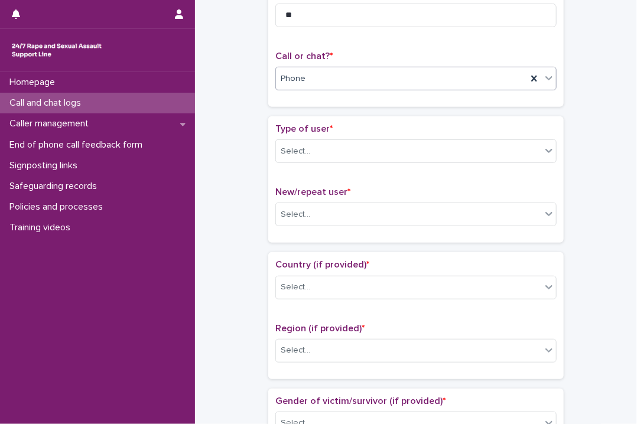
scroll to position [177, 0]
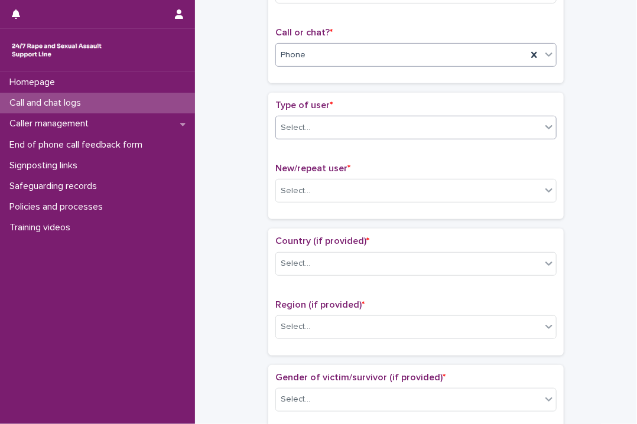
click at [543, 133] on div at bounding box center [549, 126] width 14 height 21
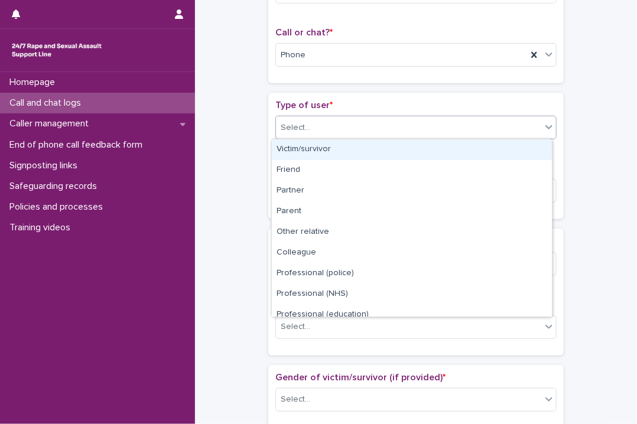
click at [346, 150] on div "Victim/survivor" at bounding box center [412, 149] width 280 height 21
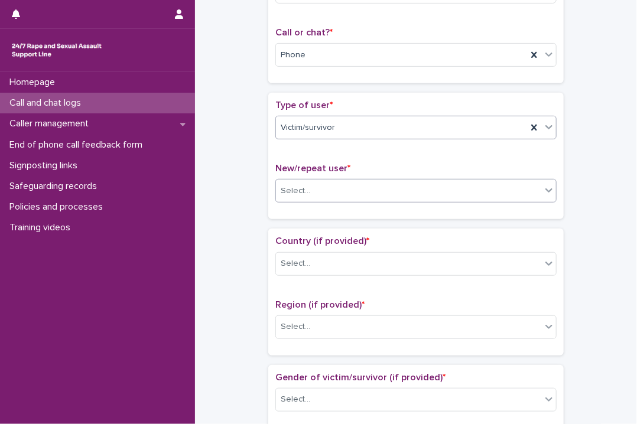
scroll to position [236, 0]
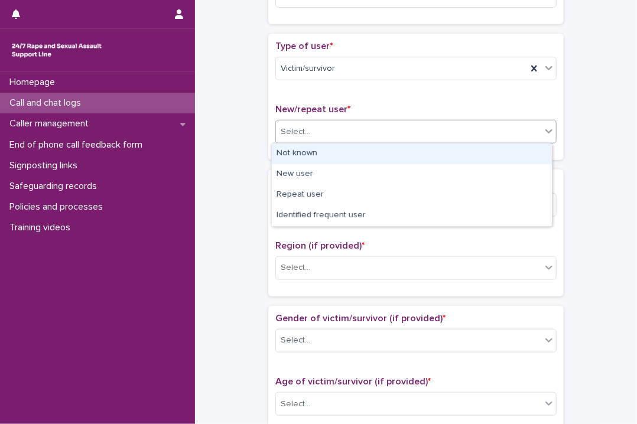
click at [545, 129] on icon at bounding box center [549, 131] width 12 height 12
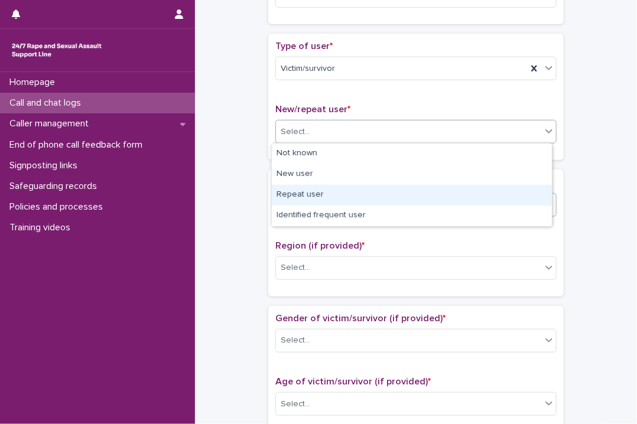
click at [305, 195] on div "Repeat user" at bounding box center [412, 195] width 280 height 21
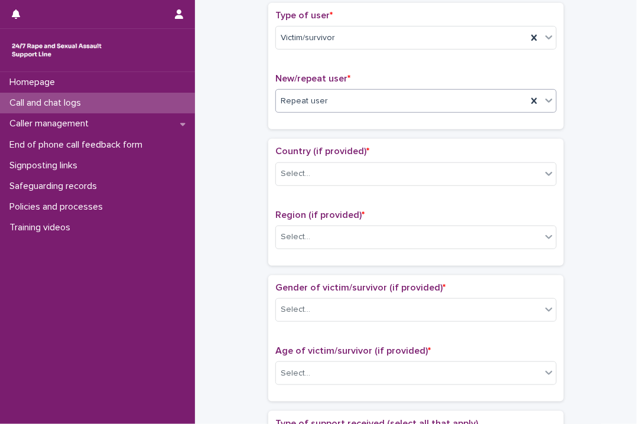
scroll to position [295, 0]
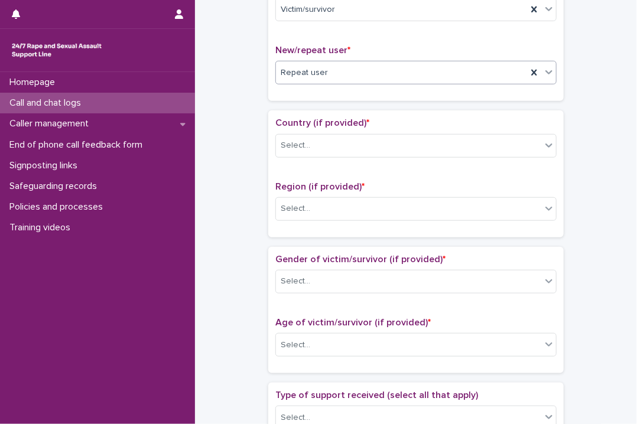
click at [548, 74] on icon at bounding box center [549, 72] width 12 height 12
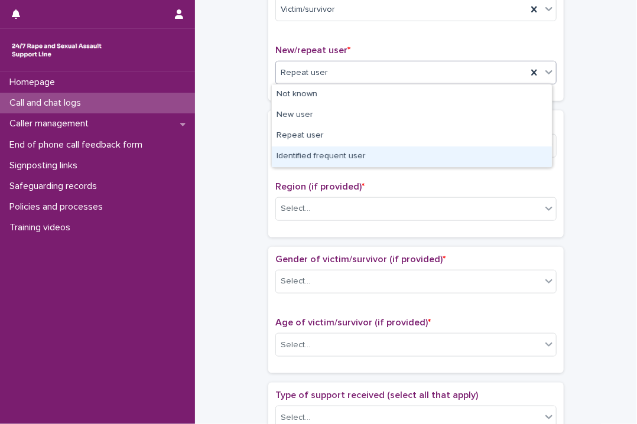
click at [367, 157] on div "Identified frequent user" at bounding box center [412, 156] width 280 height 21
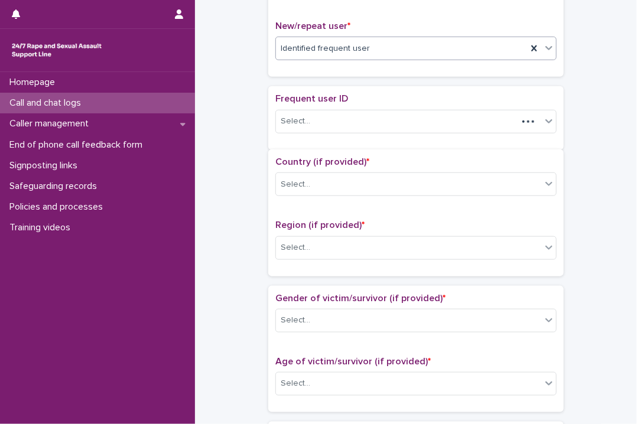
scroll to position [331, 0]
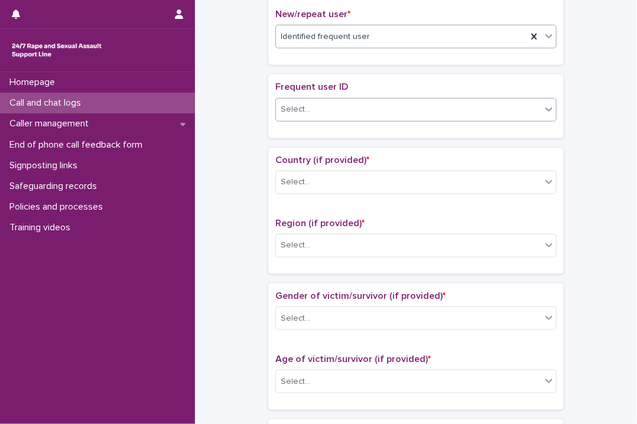
click at [543, 110] on icon at bounding box center [549, 109] width 12 height 12
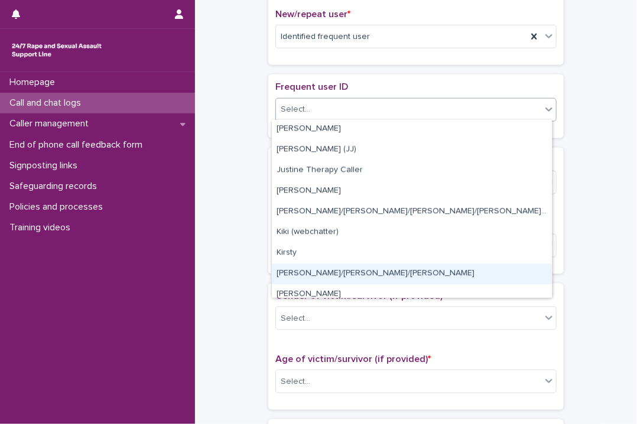
scroll to position [945, 0]
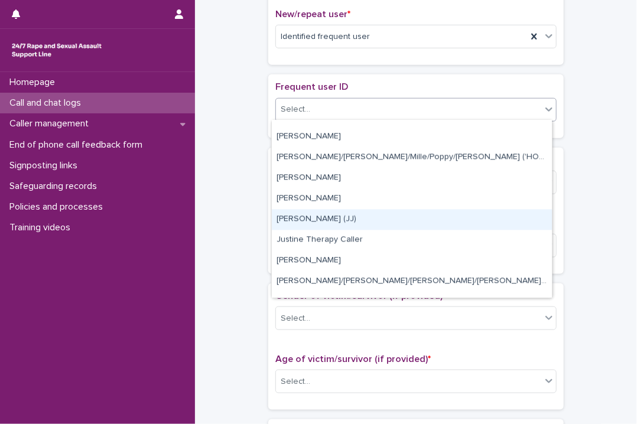
click at [283, 219] on div "Jojo (JJ)" at bounding box center [412, 219] width 280 height 21
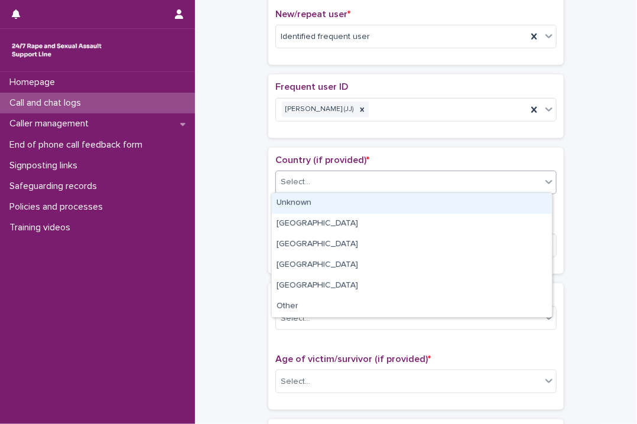
click at [543, 178] on icon at bounding box center [549, 182] width 12 height 12
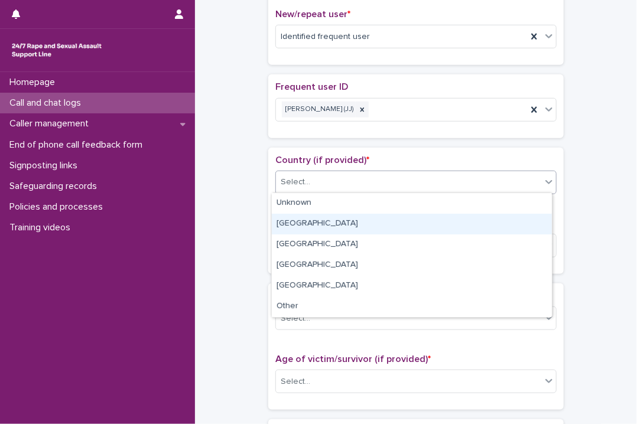
click at [322, 222] on div "England" at bounding box center [412, 224] width 280 height 21
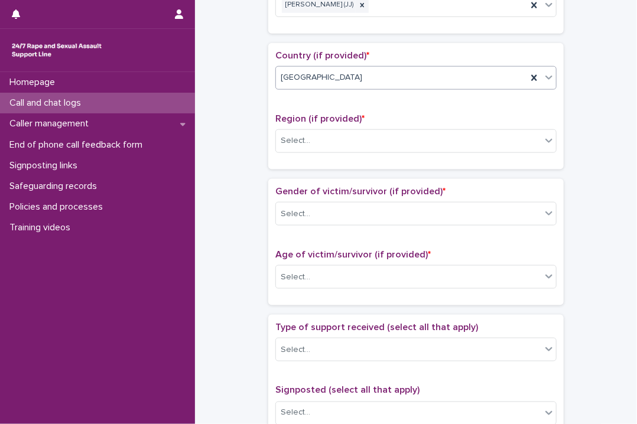
scroll to position [449, 0]
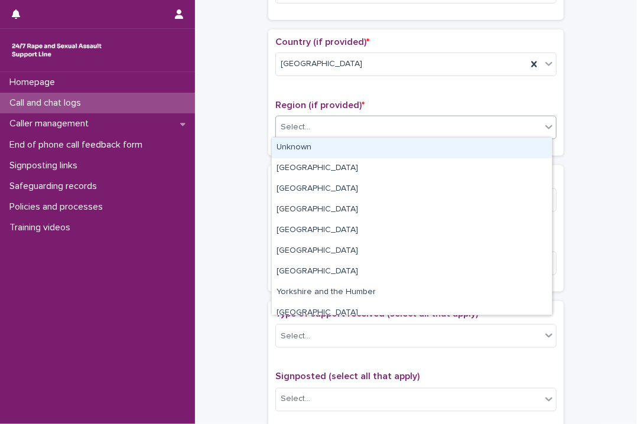
click at [547, 126] on icon at bounding box center [549, 127] width 12 height 12
click at [387, 149] on div "Unknown" at bounding box center [412, 148] width 280 height 21
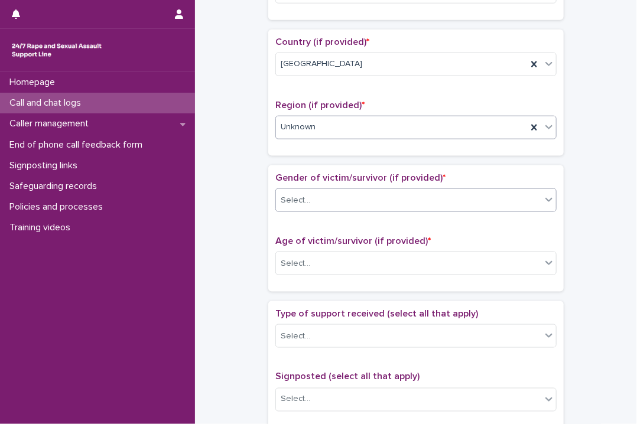
scroll to position [509, 0]
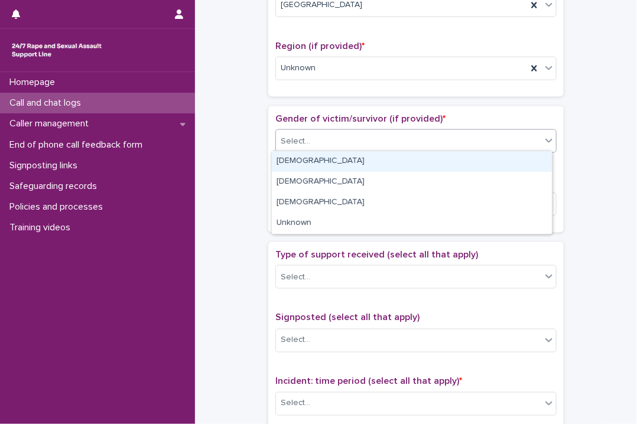
click at [543, 142] on icon at bounding box center [549, 141] width 12 height 12
click at [345, 161] on div "Female" at bounding box center [412, 161] width 280 height 21
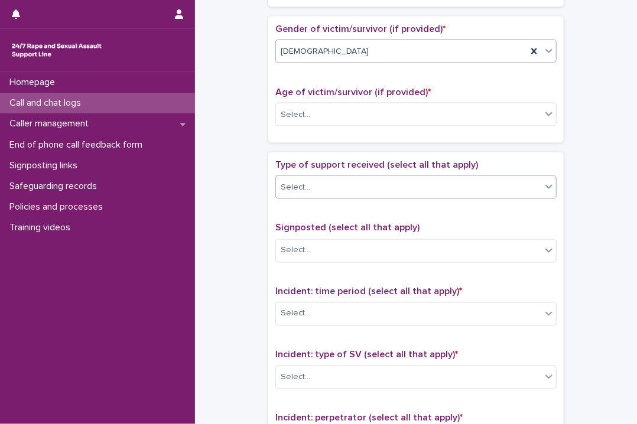
scroll to position [627, 0]
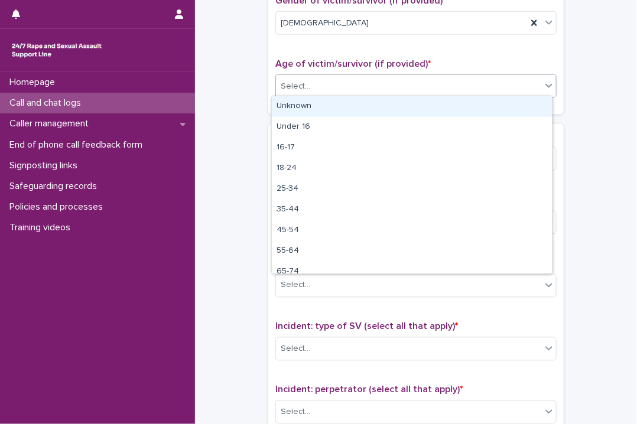
click at [548, 87] on icon at bounding box center [549, 86] width 12 height 12
click at [315, 104] on div "Unknown" at bounding box center [412, 106] width 280 height 21
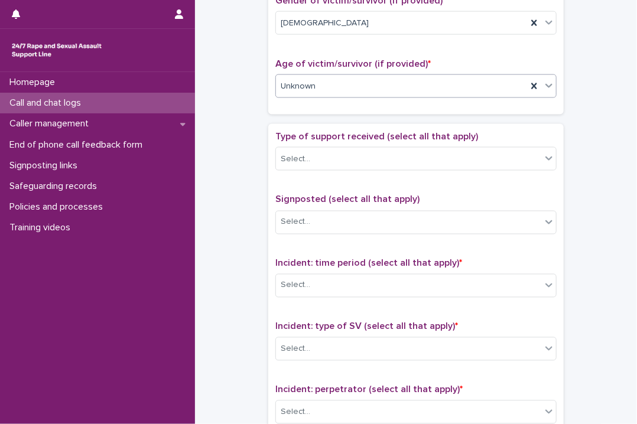
scroll to position [686, 0]
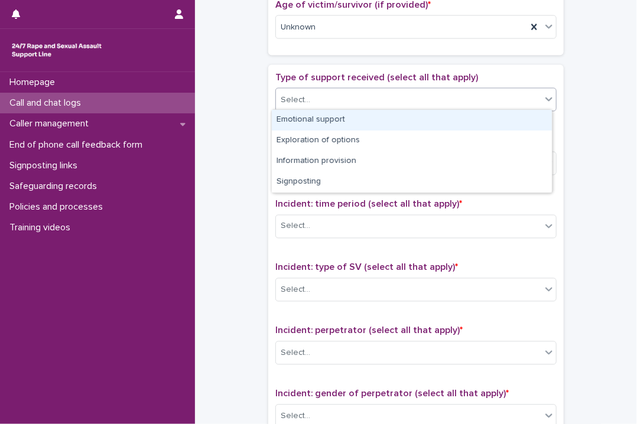
click at [549, 97] on icon at bounding box center [549, 99] width 12 height 12
click at [400, 118] on div "Emotional support" at bounding box center [412, 120] width 280 height 21
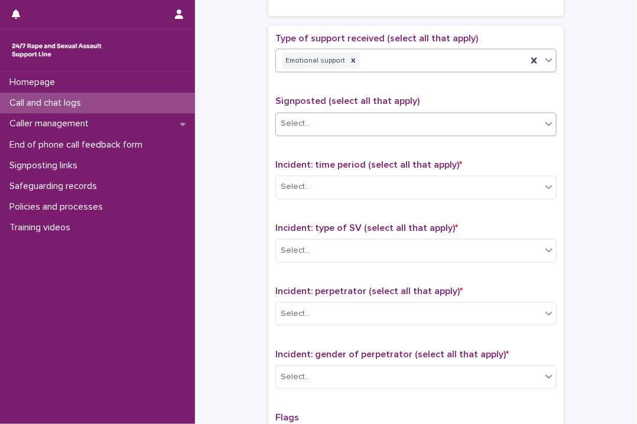
scroll to position [745, 0]
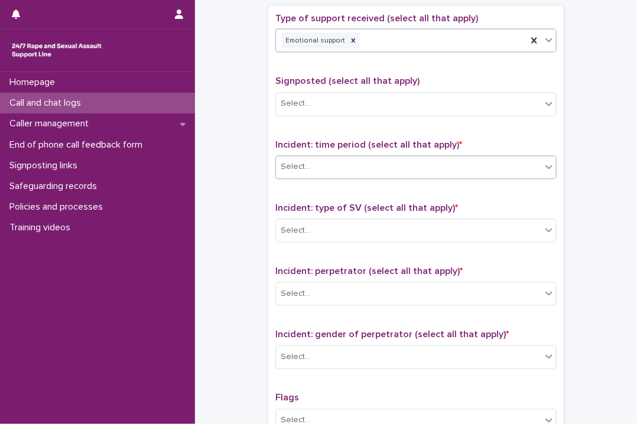
click at [543, 165] on icon at bounding box center [549, 167] width 12 height 12
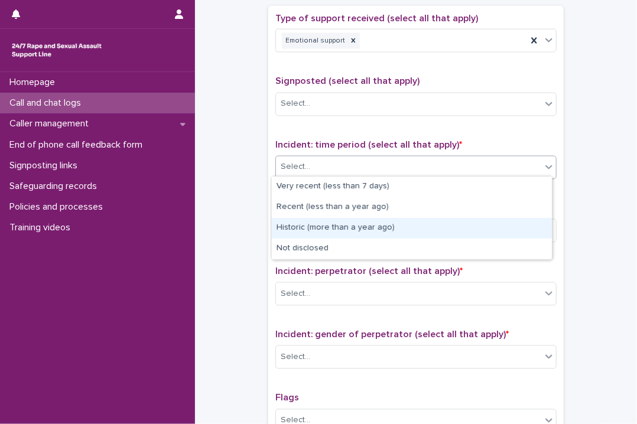
click at [337, 229] on div "Historic (more than a year ago)" at bounding box center [412, 228] width 280 height 21
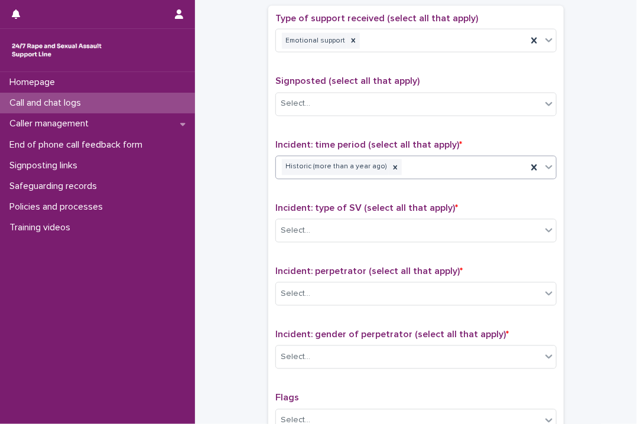
scroll to position [804, 0]
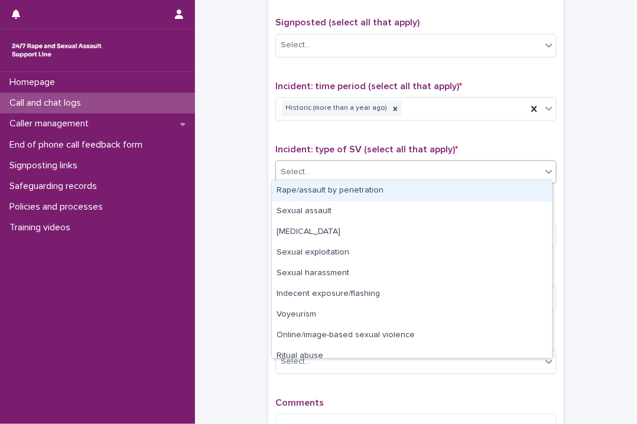
click at [548, 169] on icon at bounding box center [549, 171] width 12 height 12
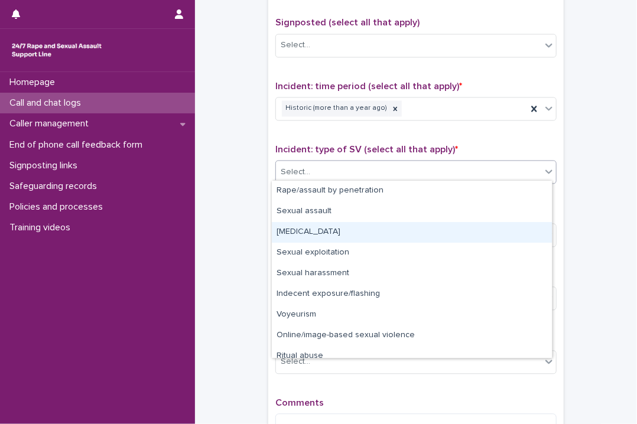
scroll to position [30, 0]
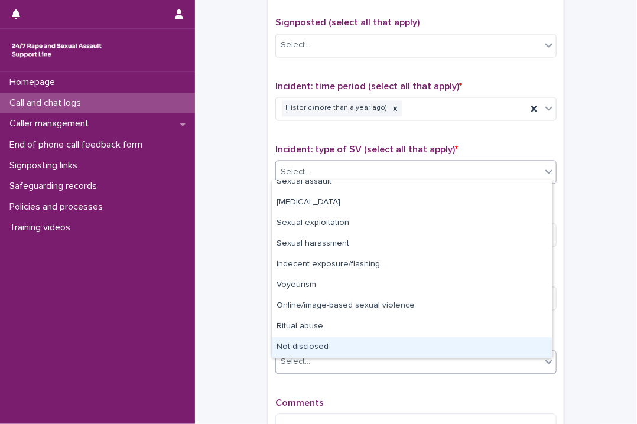
drag, startPoint x: 377, startPoint y: 335, endPoint x: 356, endPoint y: 353, distance: 27.8
click at [356, 353] on div "Not disclosed" at bounding box center [412, 347] width 280 height 21
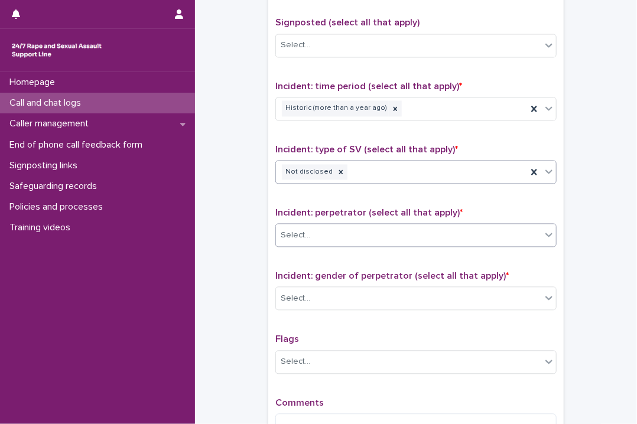
click at [544, 237] on div at bounding box center [549, 234] width 14 height 21
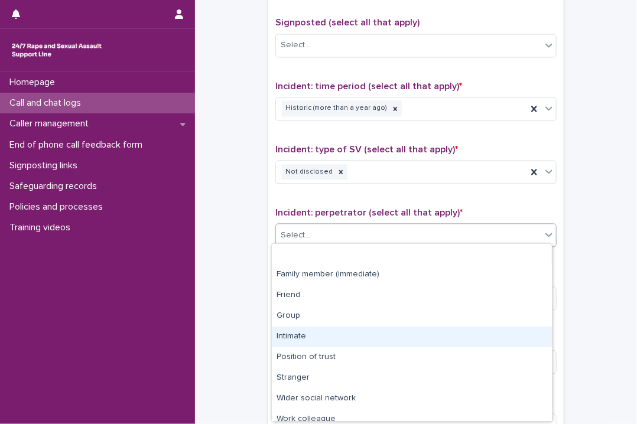
scroll to position [50, 0]
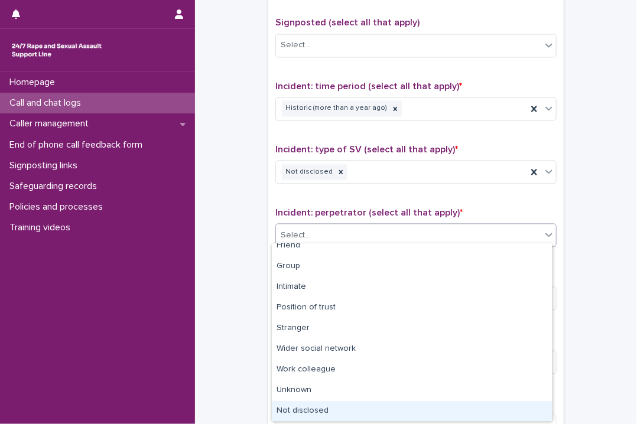
click at [324, 410] on div "Not disclosed" at bounding box center [412, 411] width 280 height 21
drag, startPoint x: 324, startPoint y: 410, endPoint x: 361, endPoint y: 322, distance: 95.8
click at [323, 407] on div "Comments" at bounding box center [415, 422] width 281 height 51
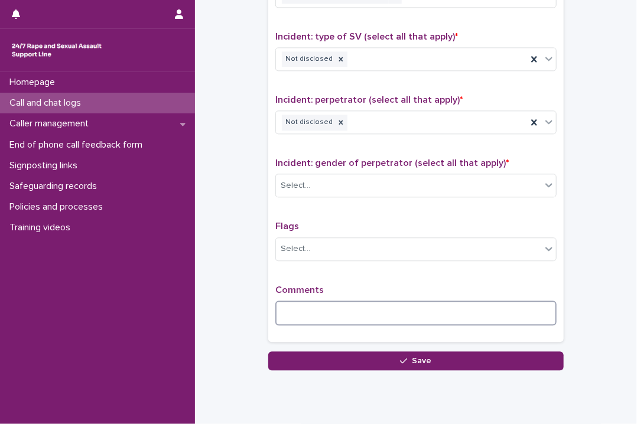
scroll to position [922, 0]
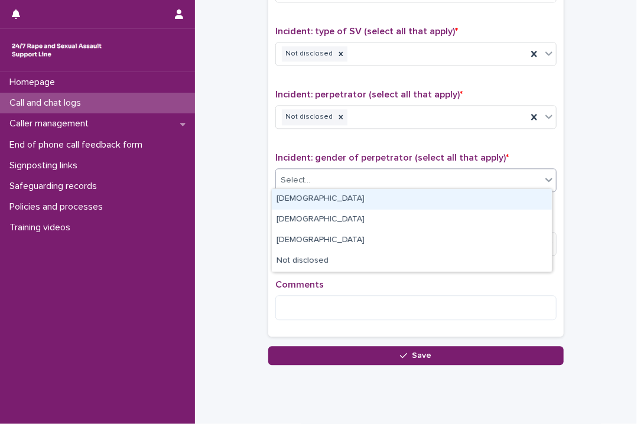
click at [548, 178] on icon at bounding box center [549, 180] width 12 height 12
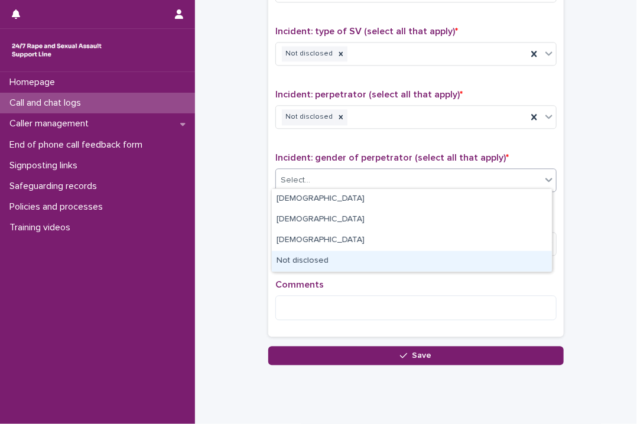
click at [309, 262] on div "Not disclosed" at bounding box center [412, 261] width 280 height 21
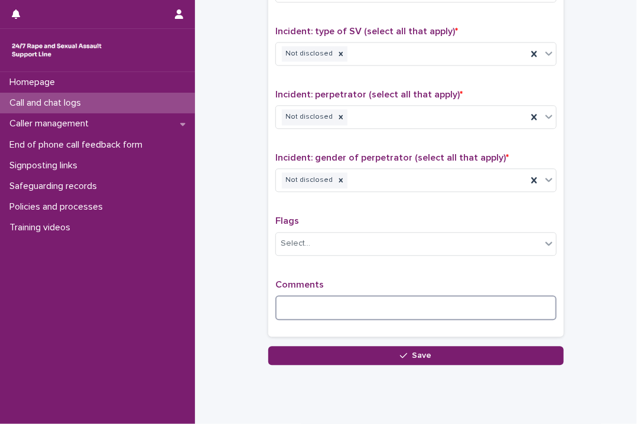
click at [320, 296] on textarea at bounding box center [415, 307] width 281 height 25
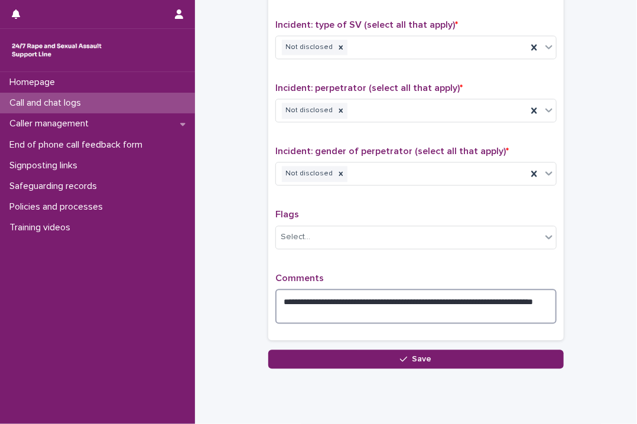
scroll to position [961, 0]
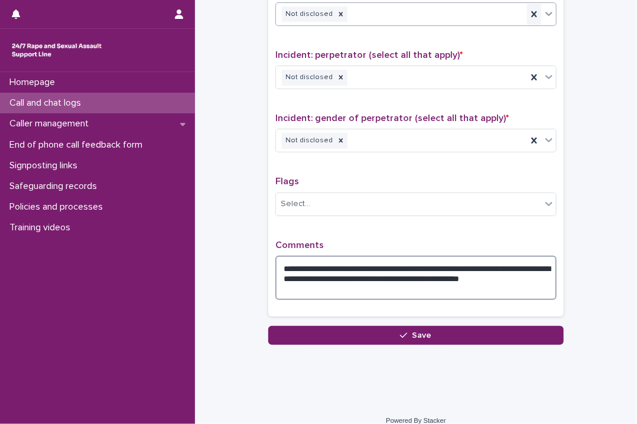
type textarea "**********"
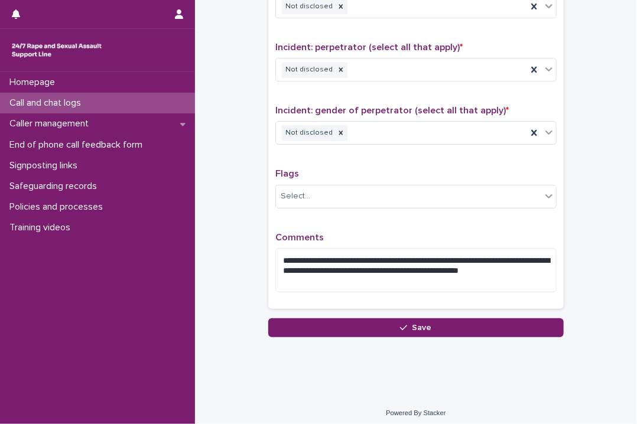
scroll to position [971, 0]
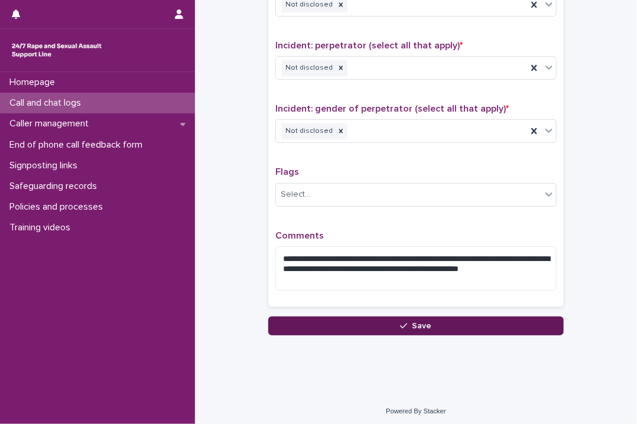
click at [418, 322] on span "Save" at bounding box center [421, 326] width 19 height 8
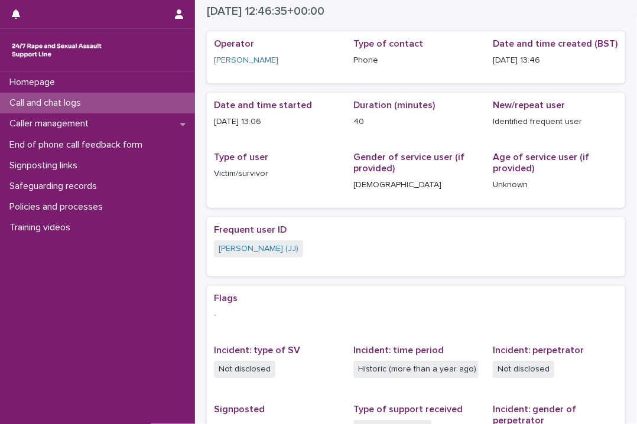
scroll to position [12, 0]
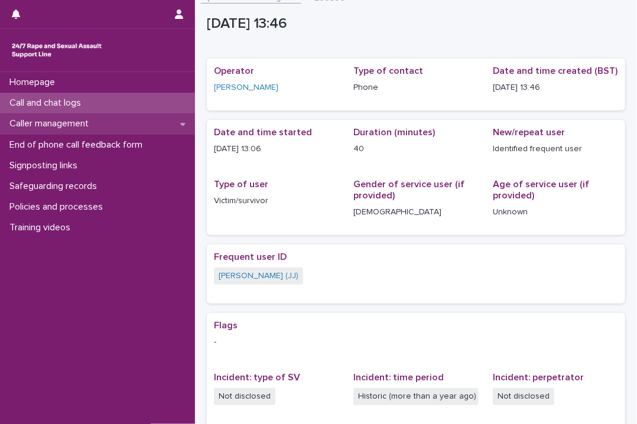
click at [61, 121] on p "Caller management" at bounding box center [51, 123] width 93 height 11
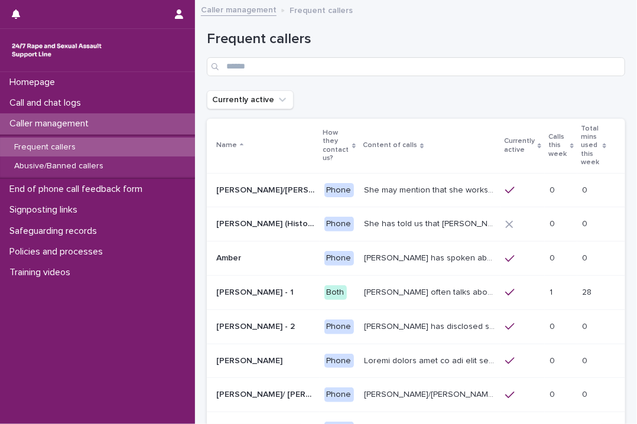
click at [45, 145] on p "Frequent callers" at bounding box center [45, 147] width 80 height 10
drag, startPoint x: 45, startPoint y: 145, endPoint x: 107, endPoint y: 161, distance: 64.0
click at [45, 145] on p "Frequent callers" at bounding box center [45, 147] width 80 height 10
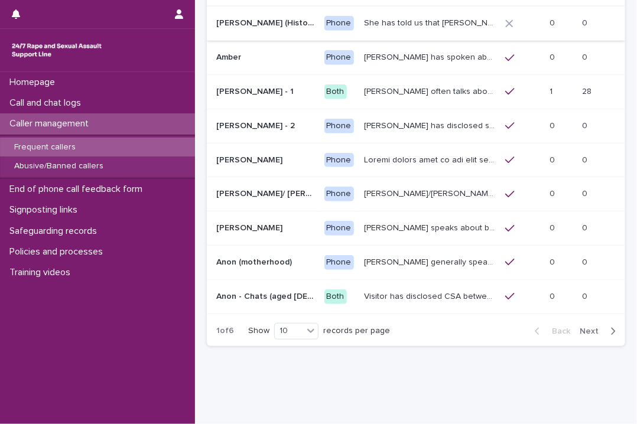
scroll to position [206, 0]
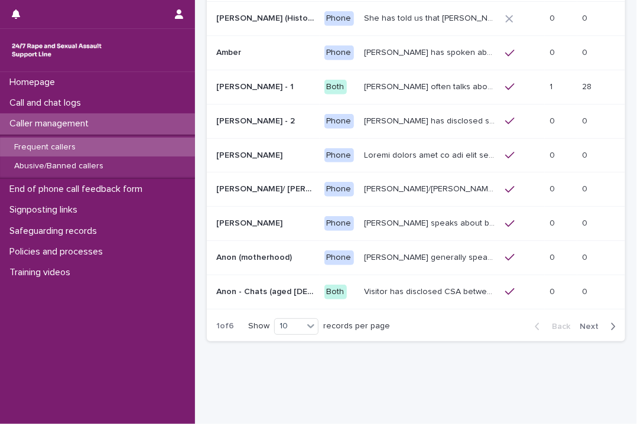
click at [581, 322] on span "Next" at bounding box center [592, 326] width 26 height 8
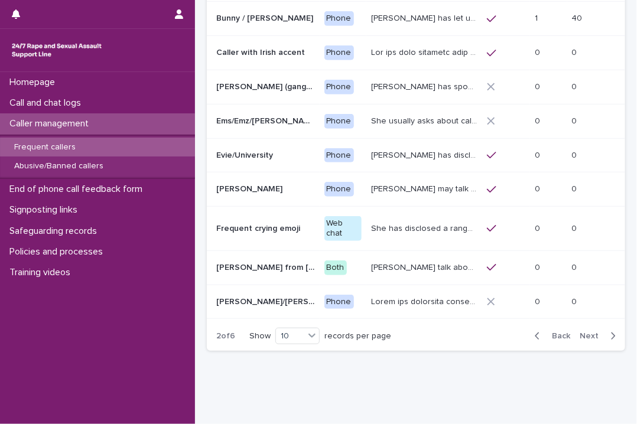
click at [581, 332] on span "Next" at bounding box center [592, 336] width 26 height 8
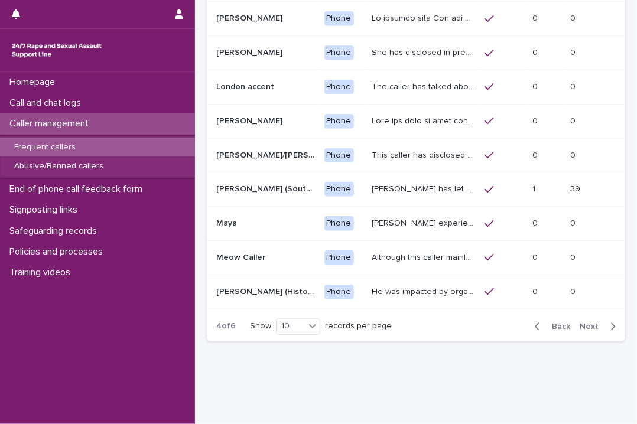
click at [556, 322] on span "Back" at bounding box center [557, 326] width 25 height 8
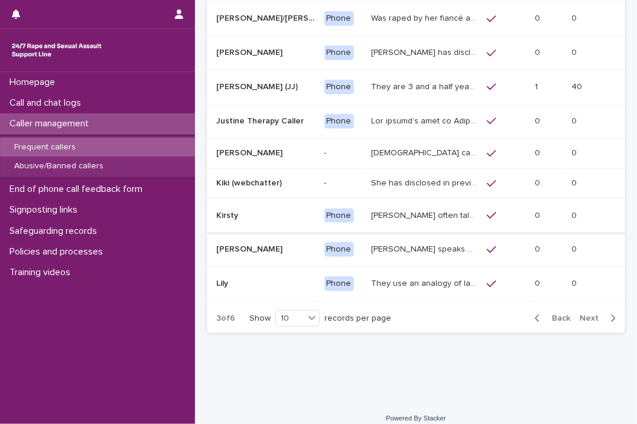
scroll to position [210, 0]
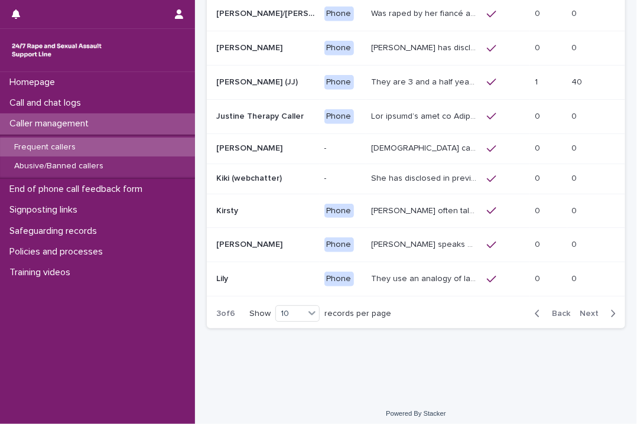
click at [392, 76] on p "They are 3 and a half years old, and presents as this age, talking about dogs, …" at bounding box center [425, 81] width 109 height 12
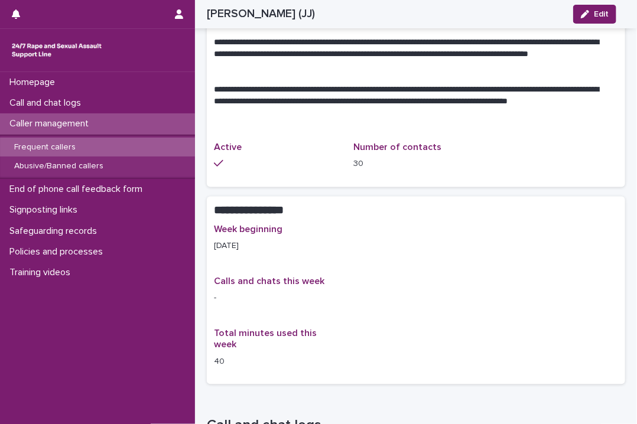
scroll to position [709, 0]
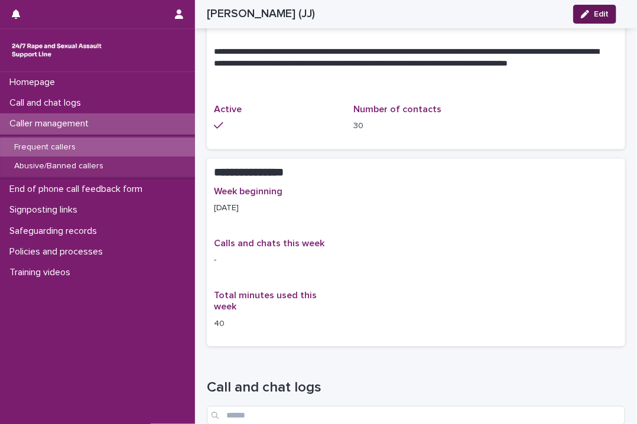
click at [595, 9] on button "Edit" at bounding box center [594, 14] width 43 height 19
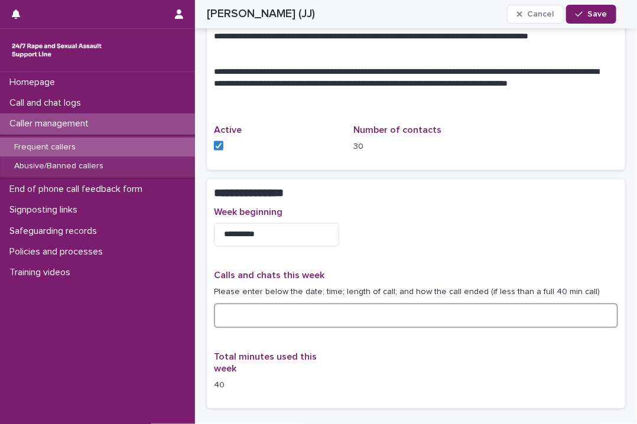
click at [267, 304] on textarea at bounding box center [416, 316] width 404 height 25
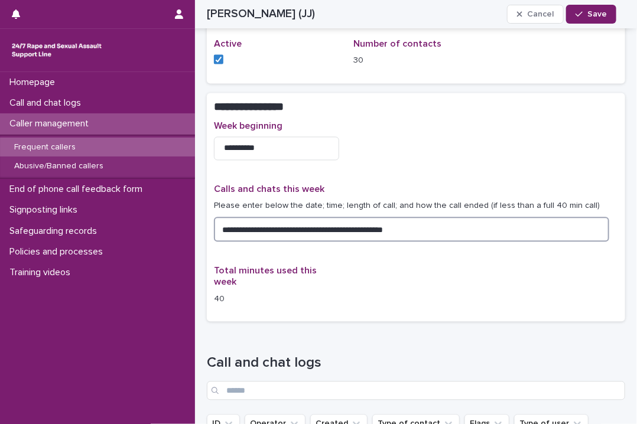
scroll to position [768, 0]
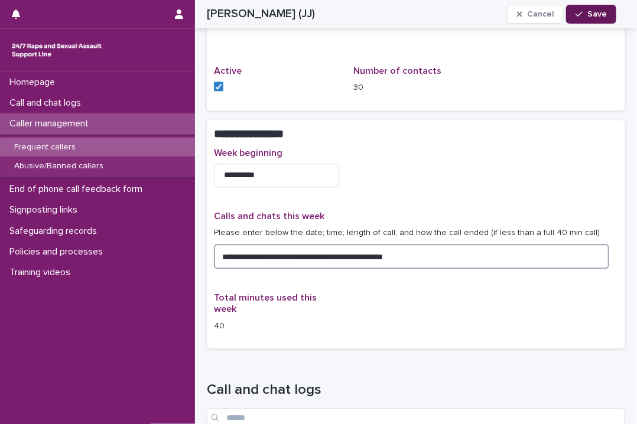
type textarea "**********"
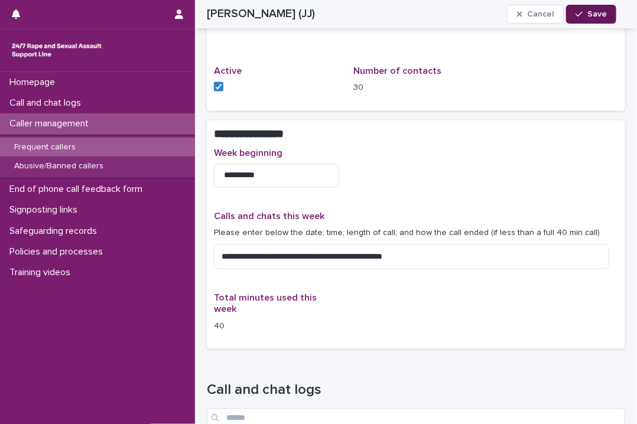
click at [598, 10] on span "Save" at bounding box center [596, 14] width 19 height 8
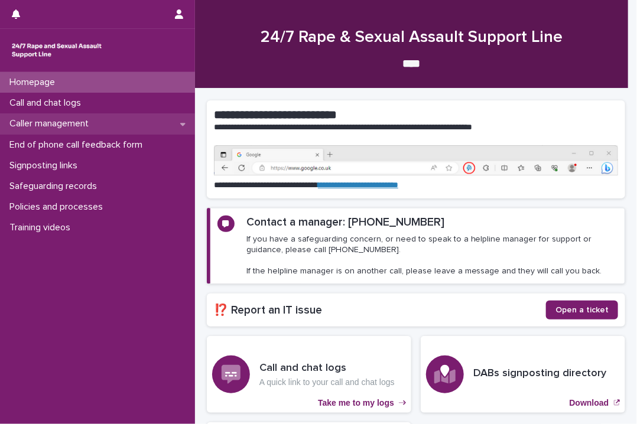
click at [181, 123] on icon at bounding box center [182, 124] width 5 height 3
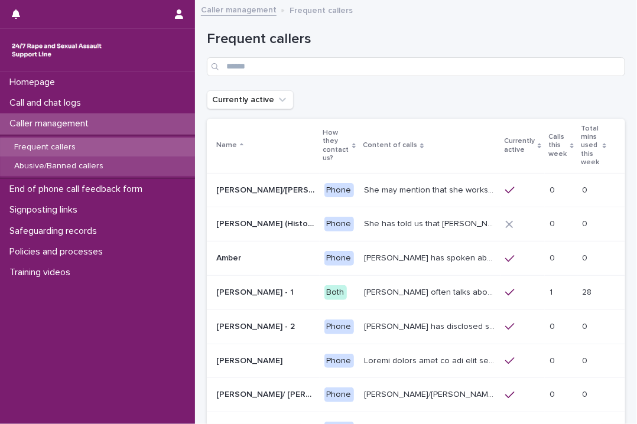
click at [54, 163] on p "Abusive/Banned callers" at bounding box center [59, 166] width 108 height 10
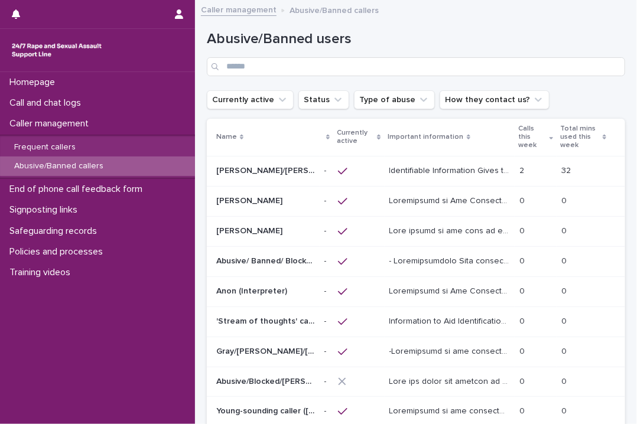
click at [397, 166] on p "Identifiable Information Gives the names [PERSON_NAME], [PERSON_NAME], [PERSON_…" at bounding box center [450, 170] width 123 height 12
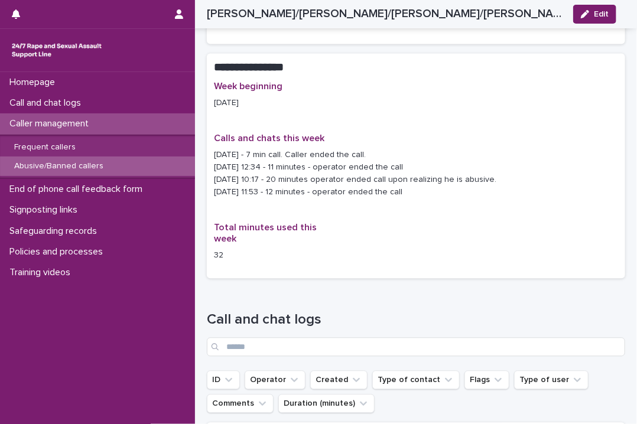
scroll to position [808, 0]
